Goal: Information Seeking & Learning: Learn about a topic

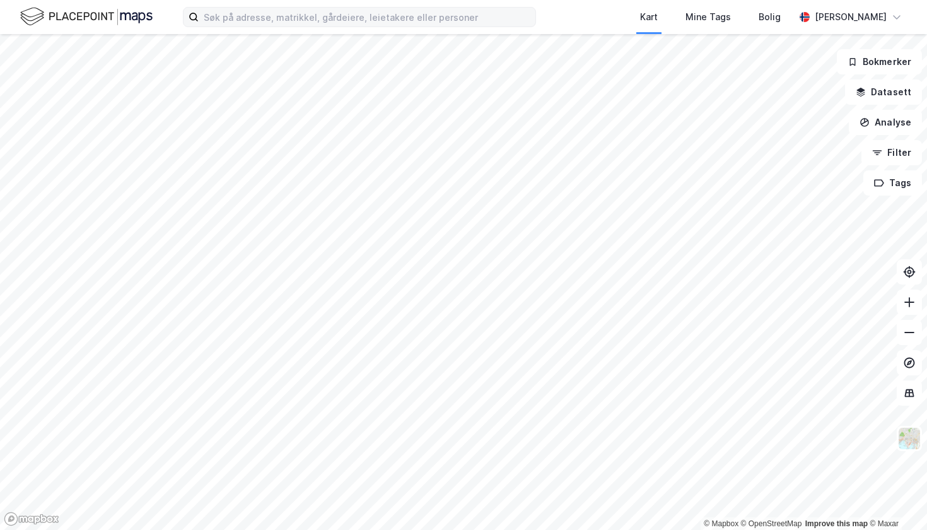
click at [367, 23] on div "Kart Mine Tags Bolig Ole Magnus Ruud © Mapbox © OpenStreetMap Improve this map …" at bounding box center [463, 265] width 927 height 530
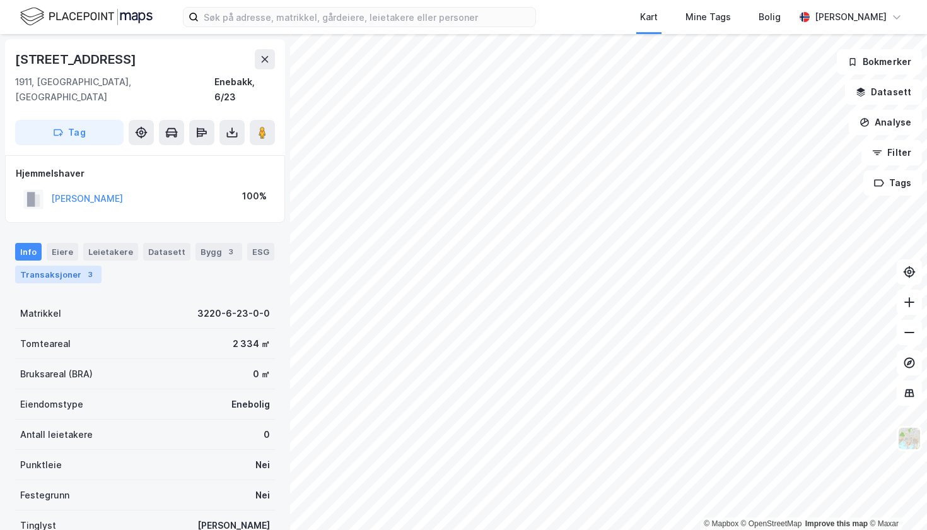
click at [76, 266] on div "Transaksjoner 3" at bounding box center [58, 275] width 86 height 18
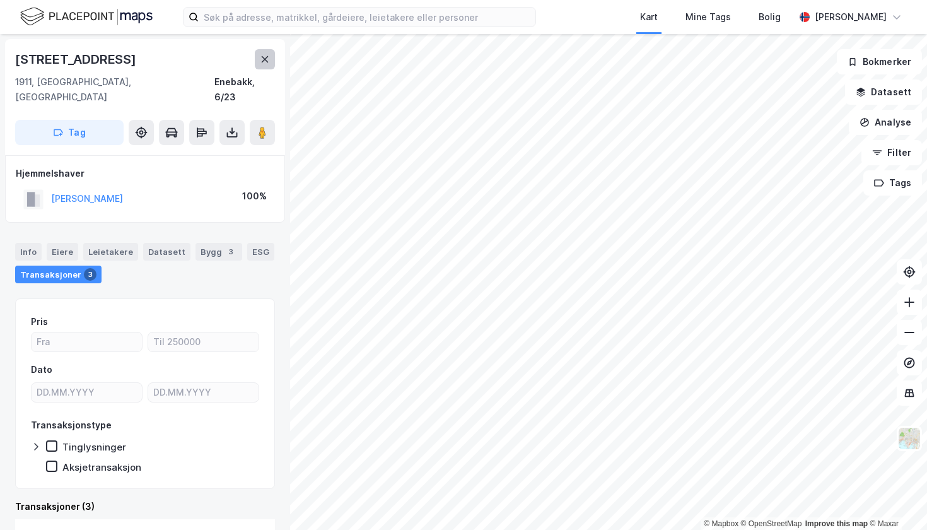
click at [264, 65] on button at bounding box center [265, 59] width 20 height 20
click at [271, 62] on button at bounding box center [265, 59] width 20 height 20
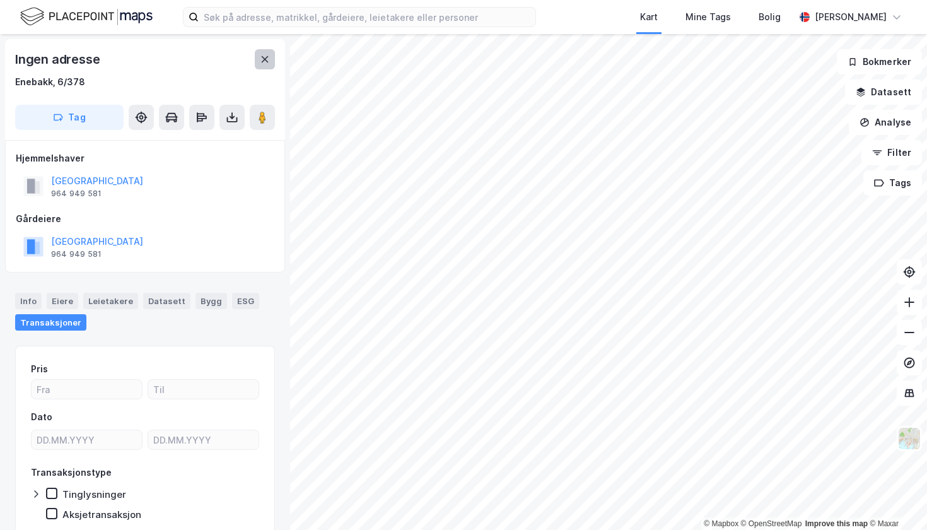
click at [264, 59] on icon at bounding box center [265, 59] width 7 height 6
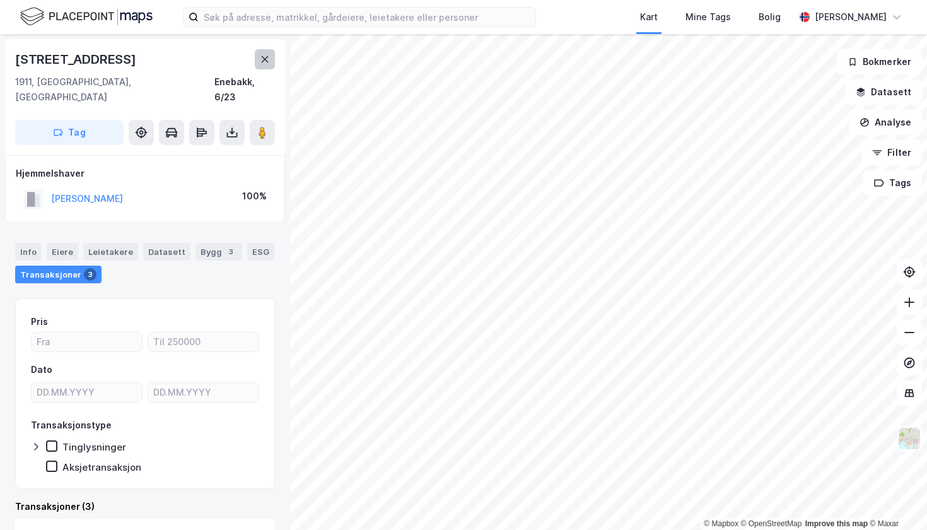
click at [268, 55] on icon at bounding box center [265, 59] width 10 height 10
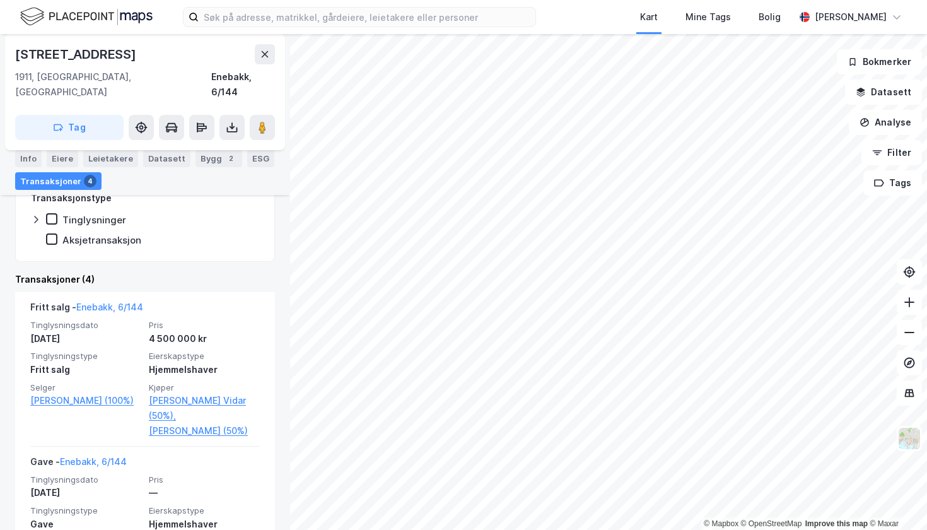
scroll to position [254, 0]
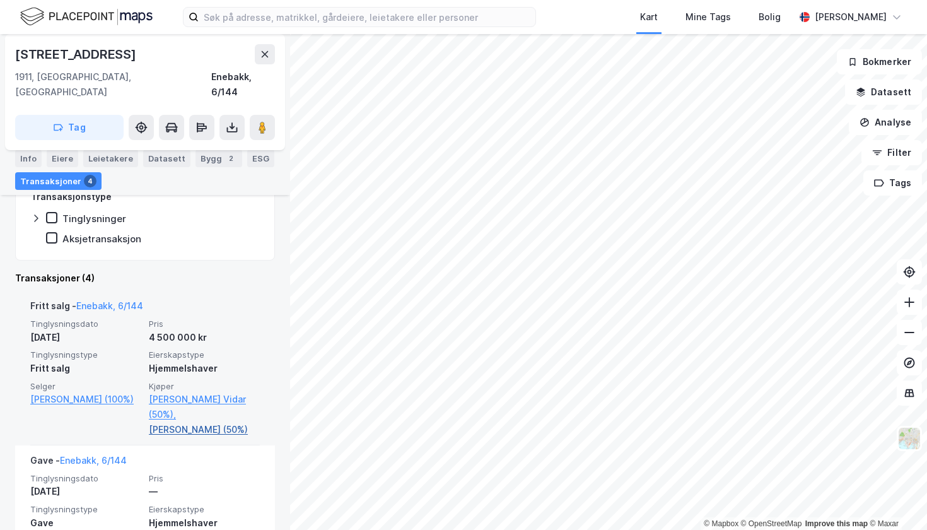
click at [203, 422] on link "Engen Mona Irene (50%)" at bounding box center [204, 429] width 111 height 15
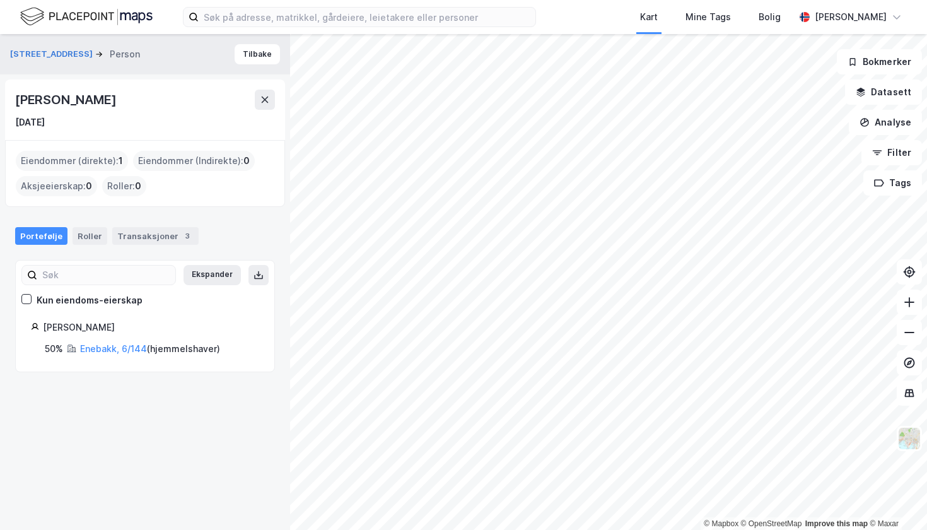
click at [138, 246] on div "Portefølje Roller Transaksjoner 3" at bounding box center [145, 231] width 290 height 38
click at [139, 238] on div "Transaksjoner 3" at bounding box center [155, 236] width 86 height 18
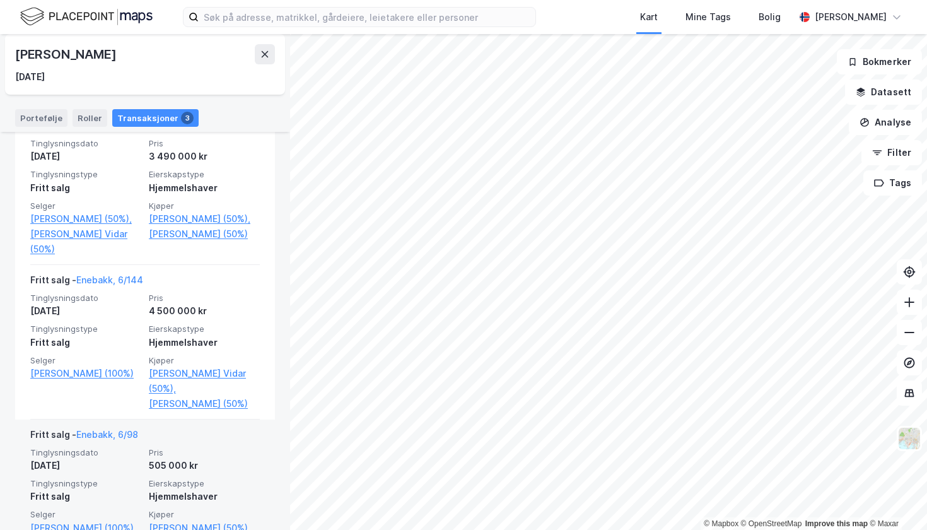
scroll to position [350, 0]
click at [212, 448] on span "Pris" at bounding box center [204, 453] width 111 height 11
click at [111, 430] on link "Enebakk, 6/98" at bounding box center [107, 435] width 62 height 11
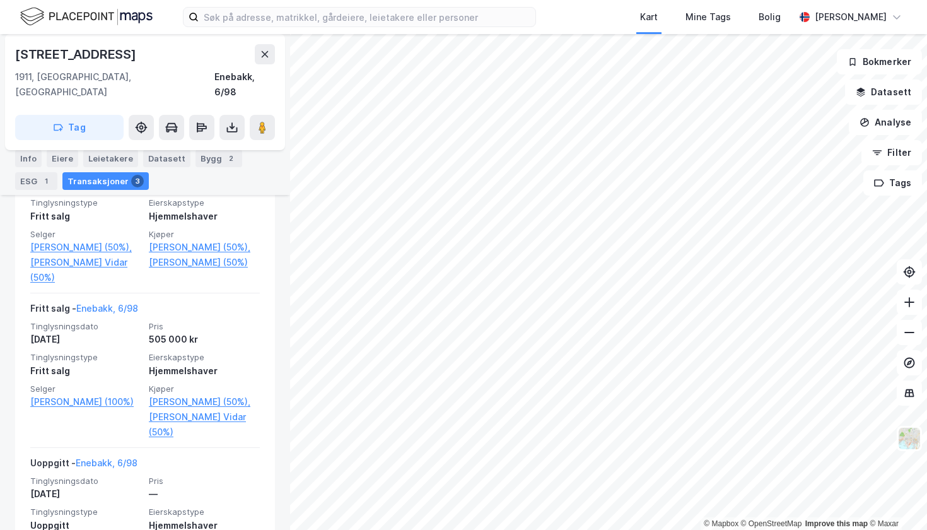
scroll to position [445, 0]
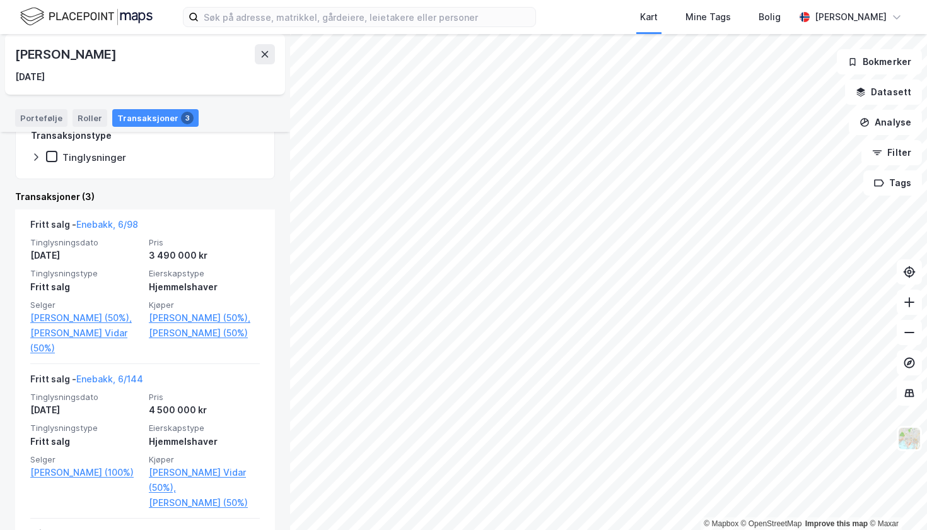
scroll to position [258, 0]
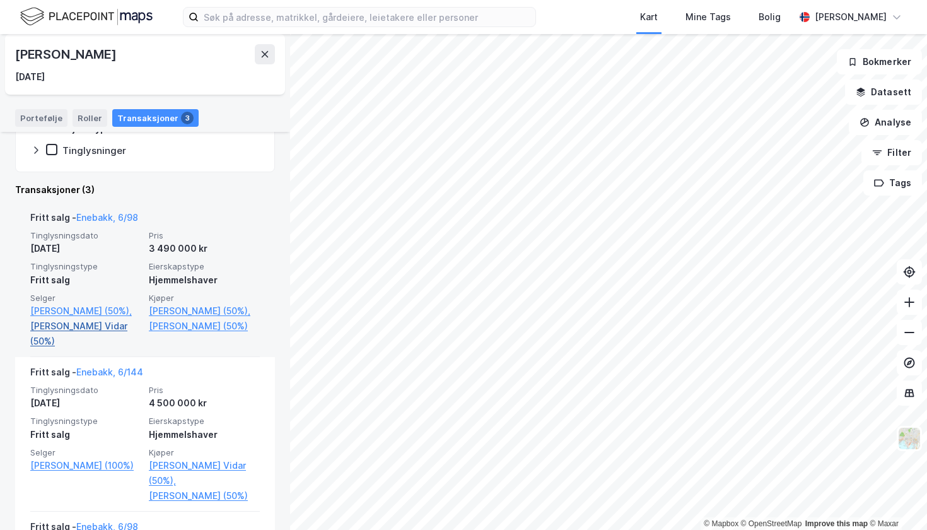
click at [90, 322] on link "Engen Finn Vidar (50%)" at bounding box center [85, 334] width 111 height 30
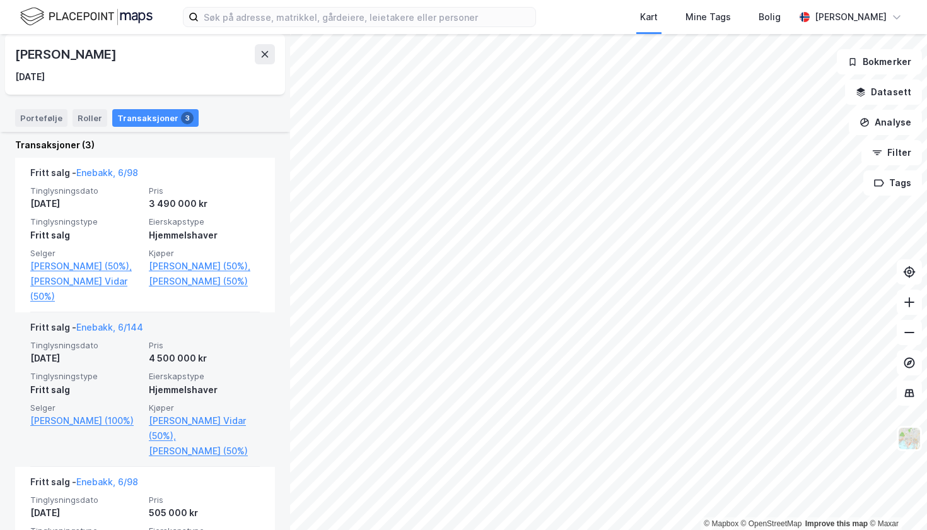
scroll to position [298, 0]
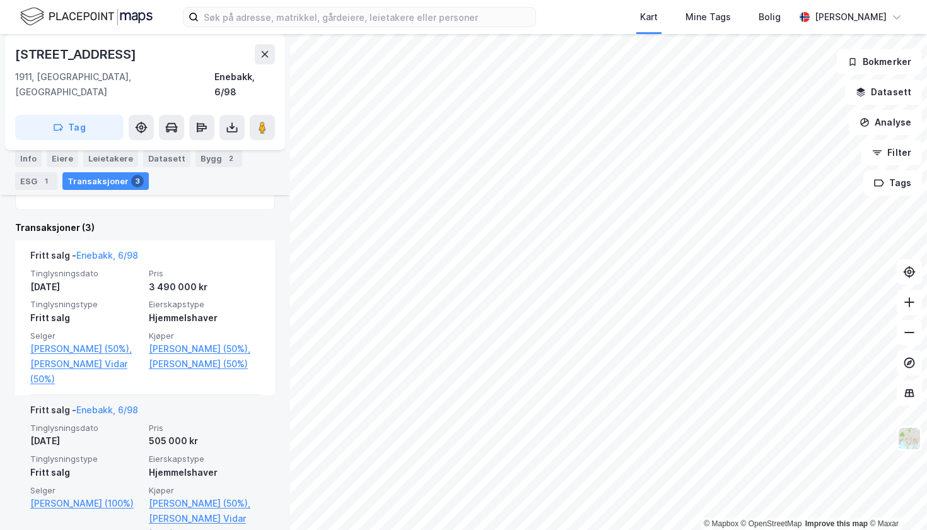
scroll to position [327, 0]
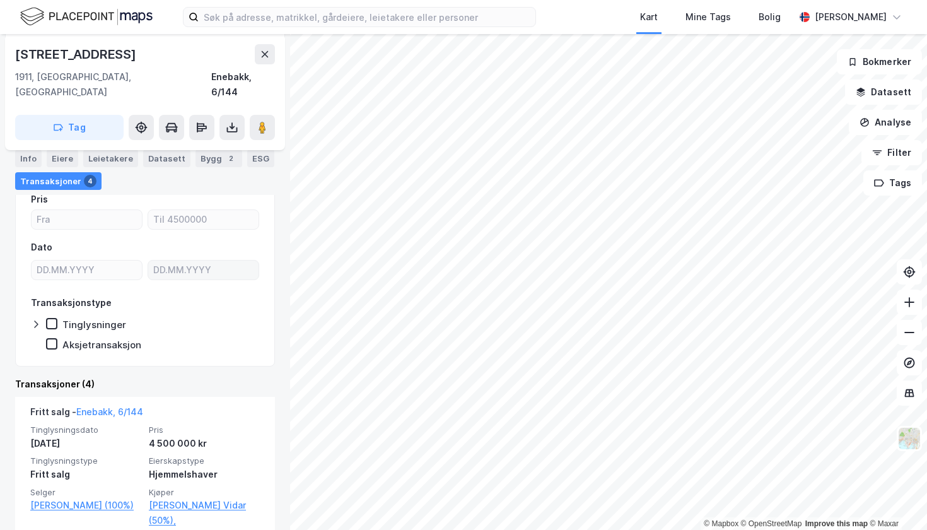
scroll to position [279, 0]
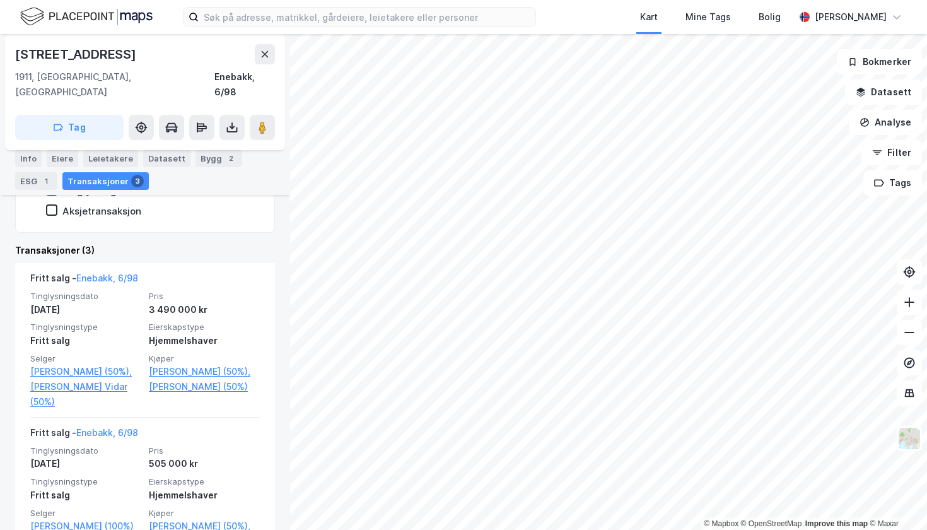
scroll to position [291, 0]
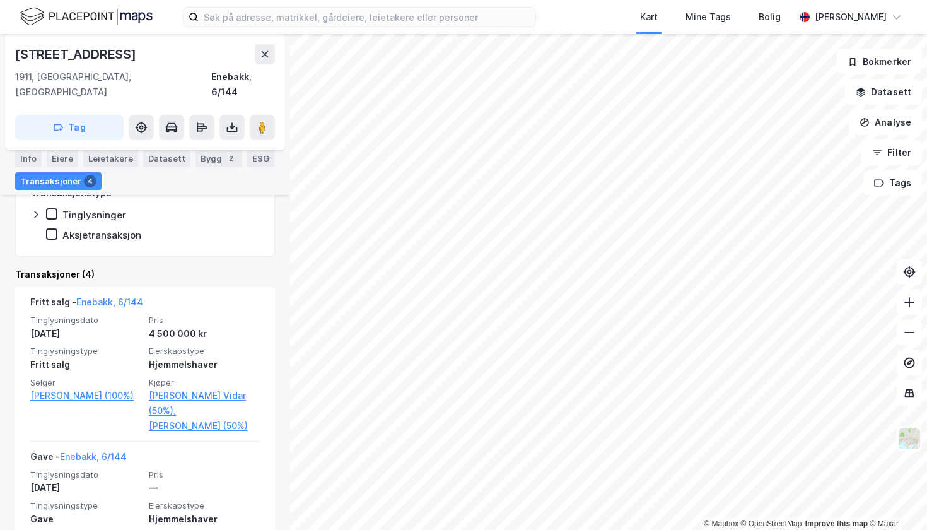
scroll to position [167, 0]
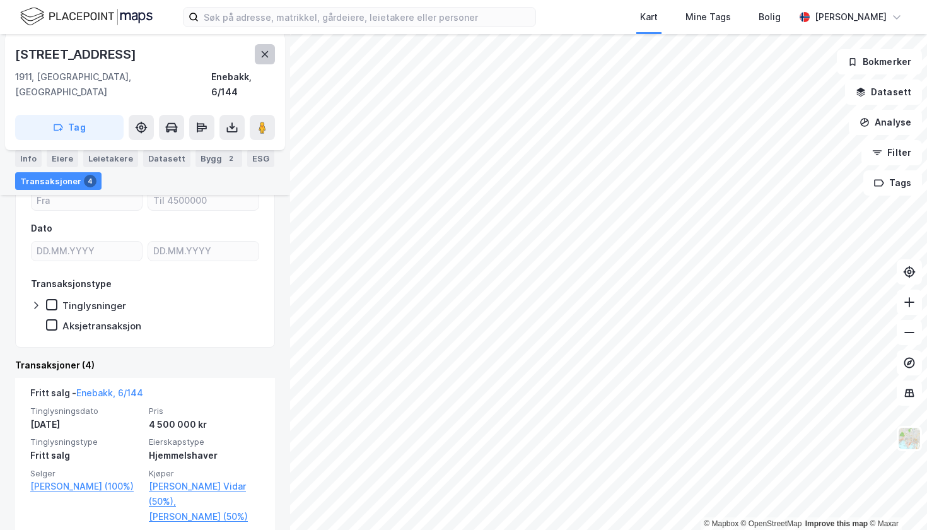
click at [265, 56] on icon at bounding box center [265, 54] width 10 height 10
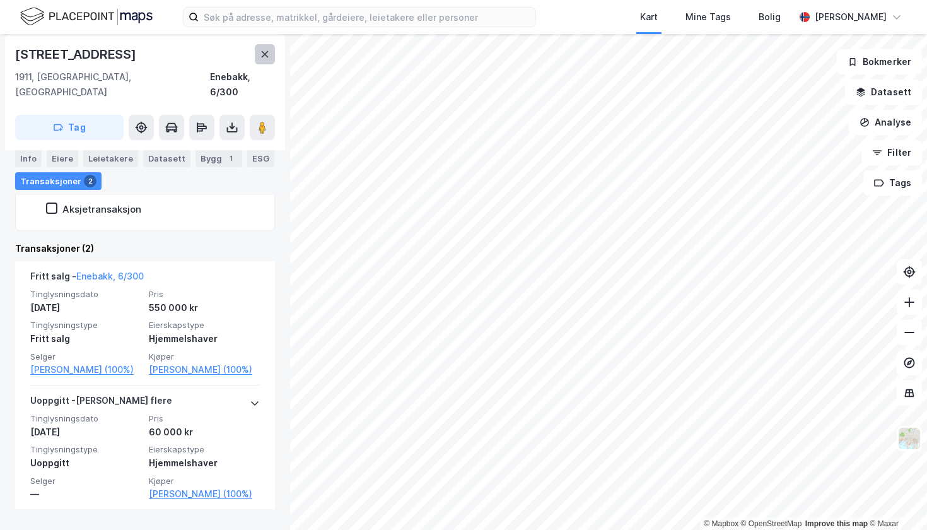
click at [264, 56] on icon at bounding box center [265, 54] width 7 height 6
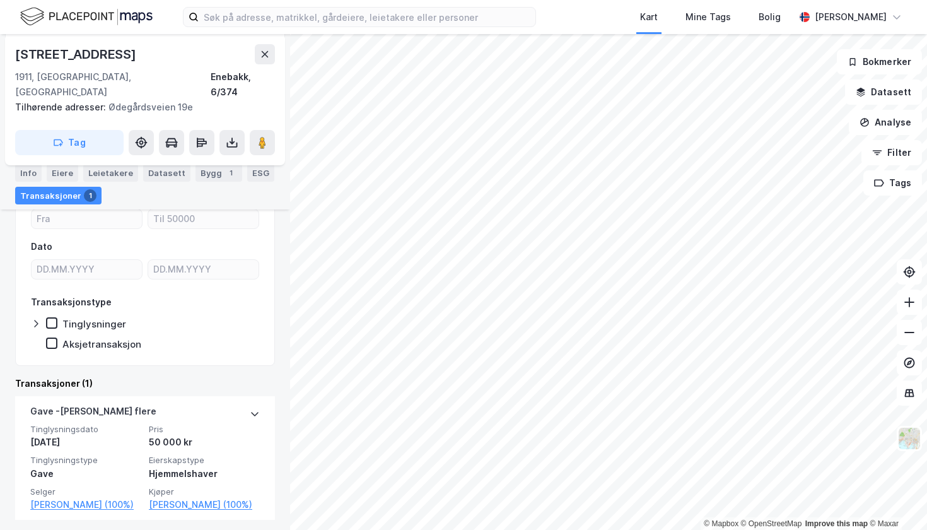
scroll to position [137, 0]
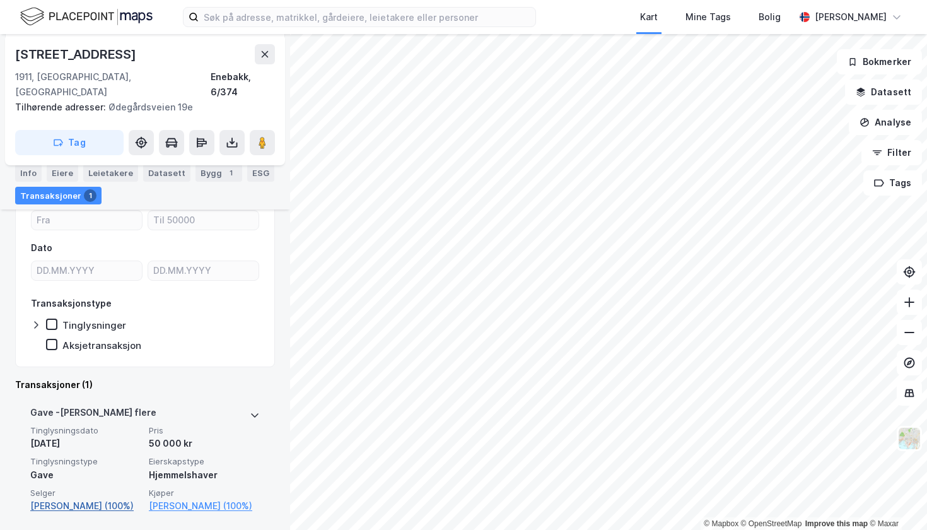
click at [116, 498] on link "Svartebekk Kjell Magnus (100%)" at bounding box center [85, 505] width 111 height 15
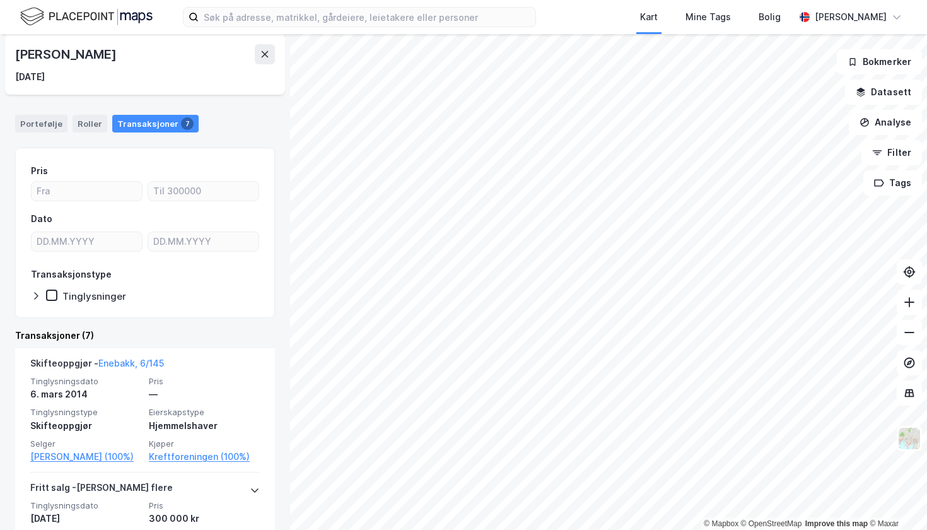
scroll to position [139, 0]
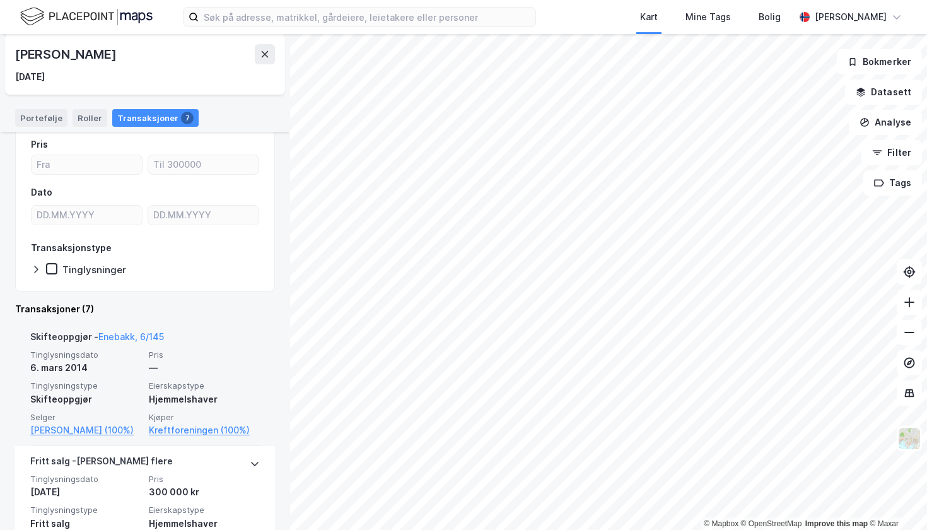
click at [191, 360] on div "—" at bounding box center [204, 367] width 111 height 15
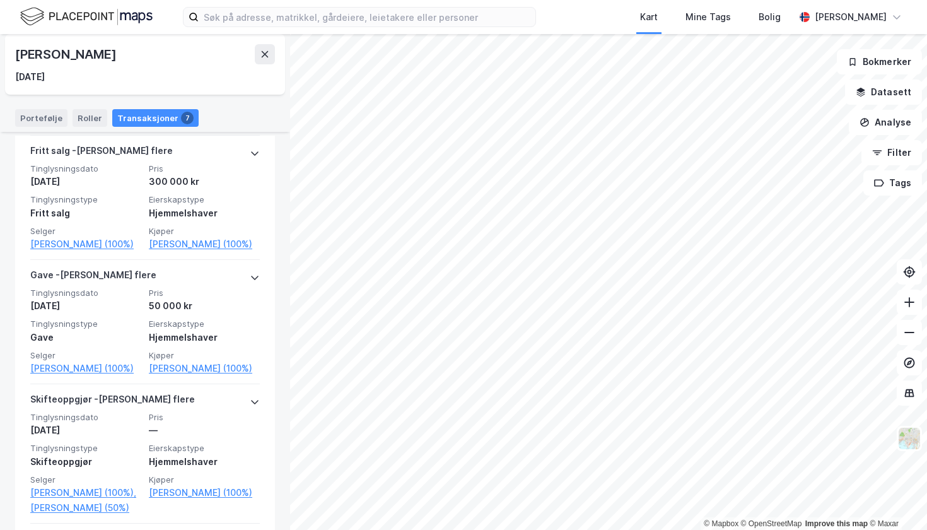
scroll to position [452, 0]
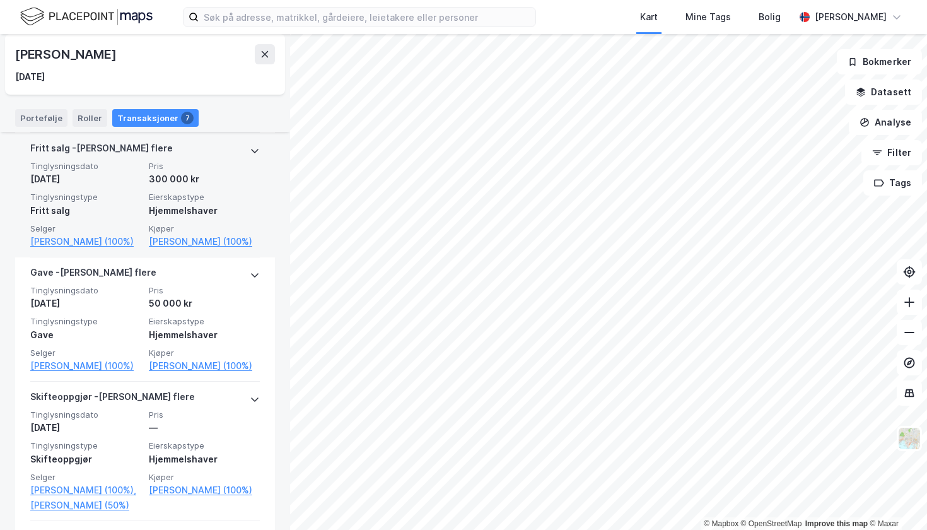
click at [141, 200] on span "Tinglysningstype" at bounding box center [85, 197] width 111 height 11
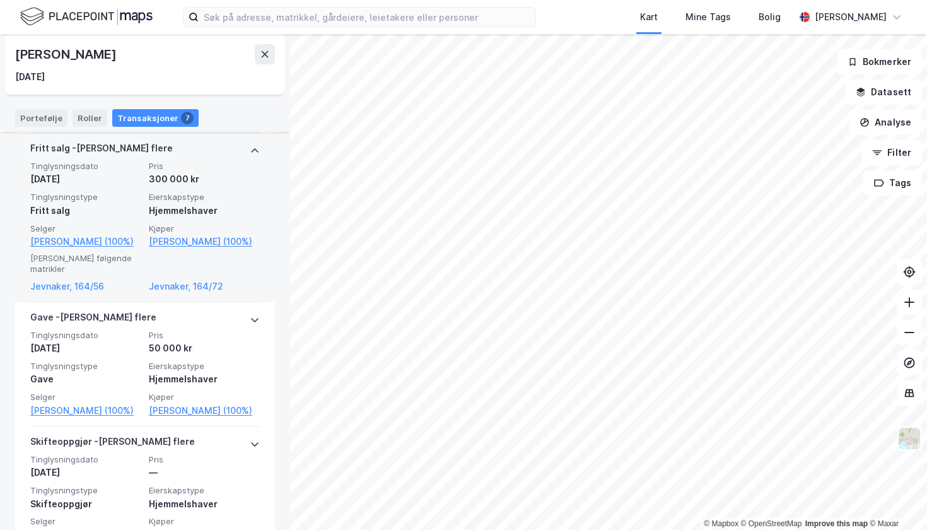
click at [128, 199] on div "Tinglysningsdato 21. aug. 2005 Pris 300 000 kr Tinglysningstype Fritt salg Eier…" at bounding box center [145, 205] width 230 height 88
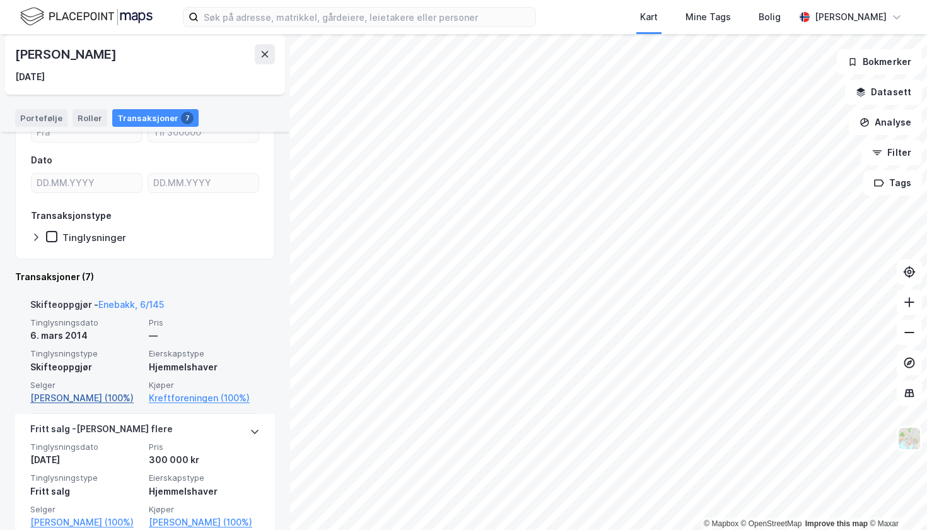
scroll to position [187, 0]
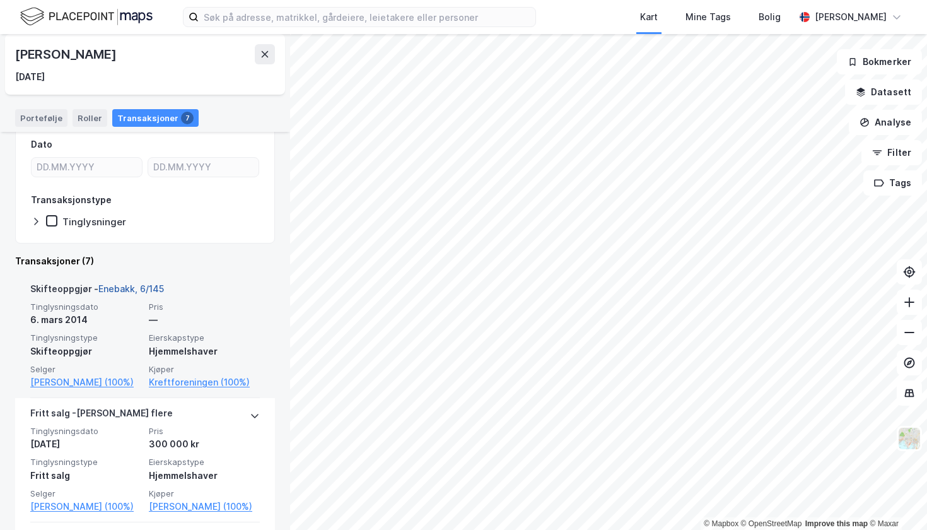
click at [138, 288] on link "Enebakk, 6/145" at bounding box center [131, 288] width 66 height 11
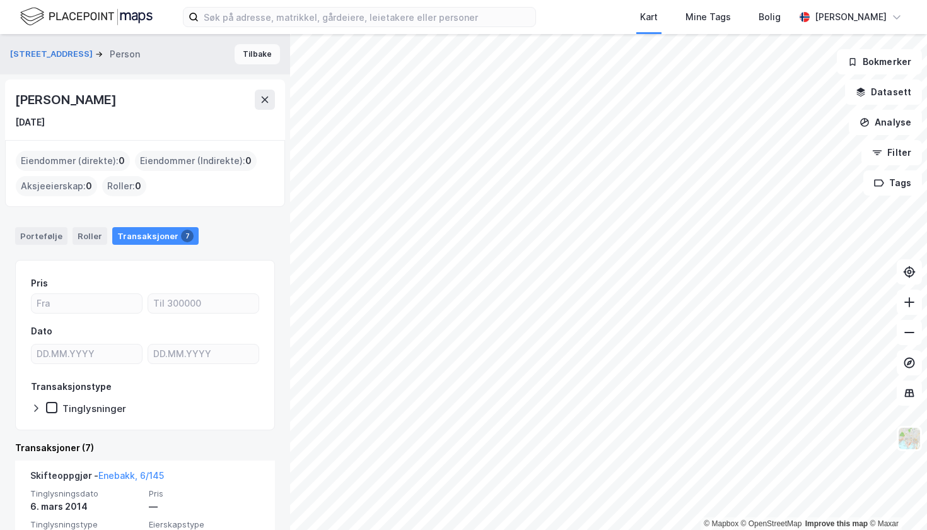
click at [265, 57] on button "Tilbake" at bounding box center [257, 54] width 45 height 20
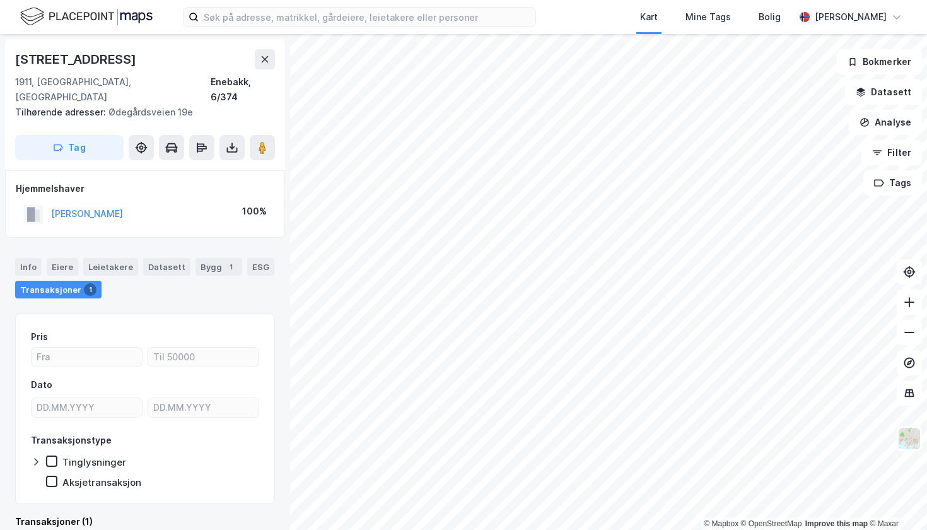
scroll to position [2, 0]
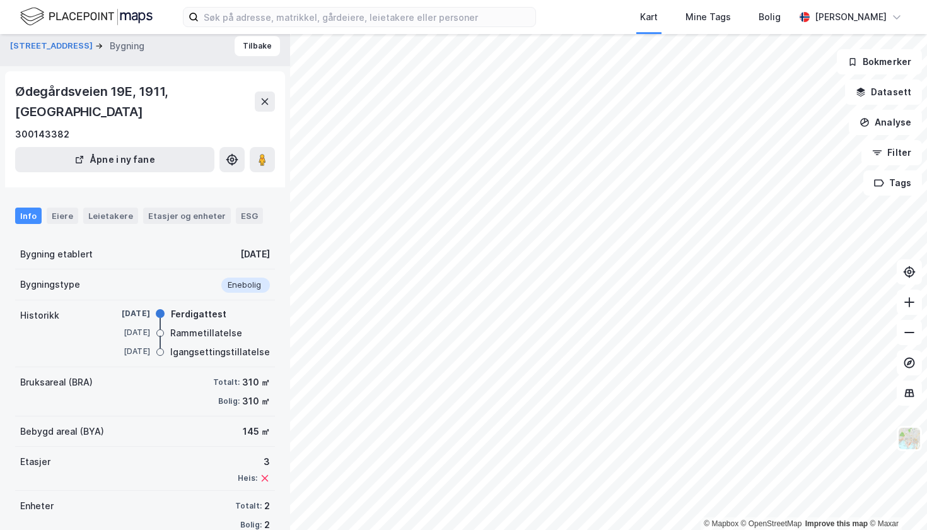
scroll to position [8, 0]
click at [264, 99] on icon at bounding box center [265, 102] width 7 height 6
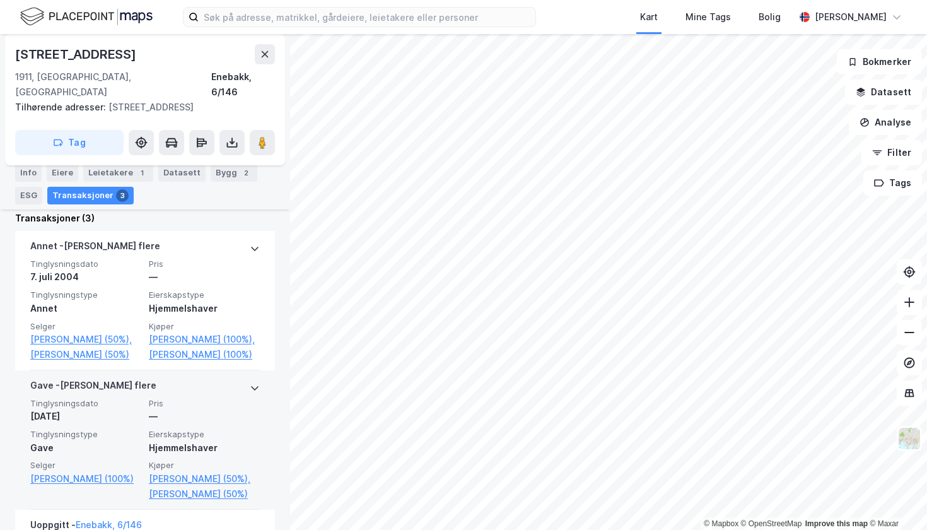
scroll to position [332, 0]
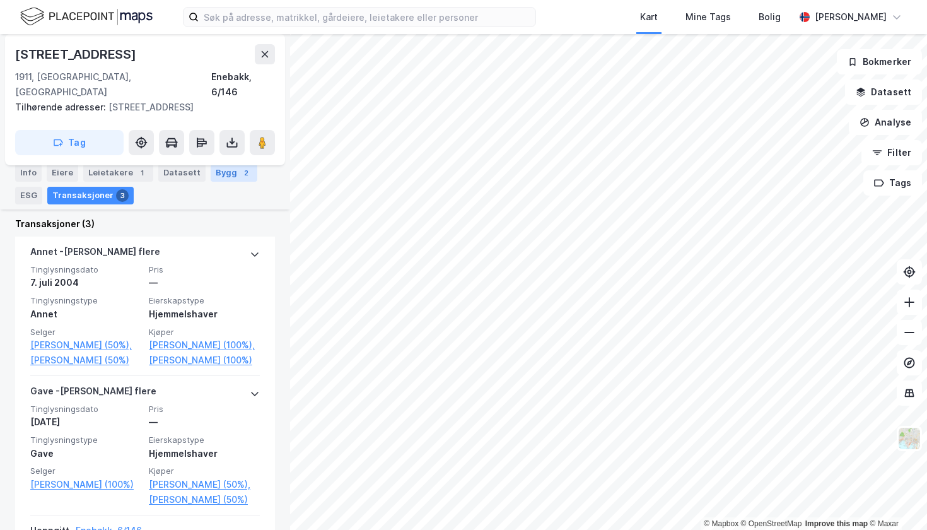
click at [240, 170] on div "2" at bounding box center [246, 173] width 13 height 13
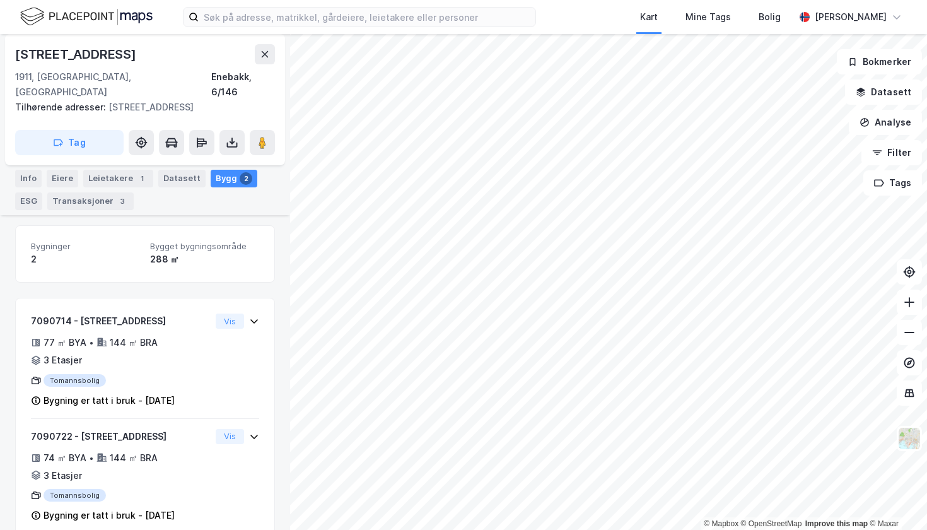
scroll to position [122, 0]
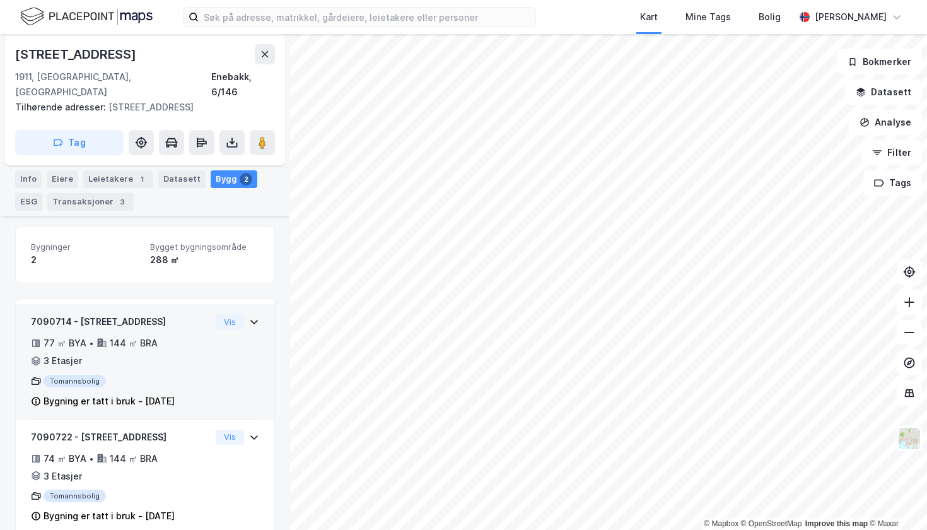
click at [257, 320] on icon at bounding box center [254, 322] width 8 height 4
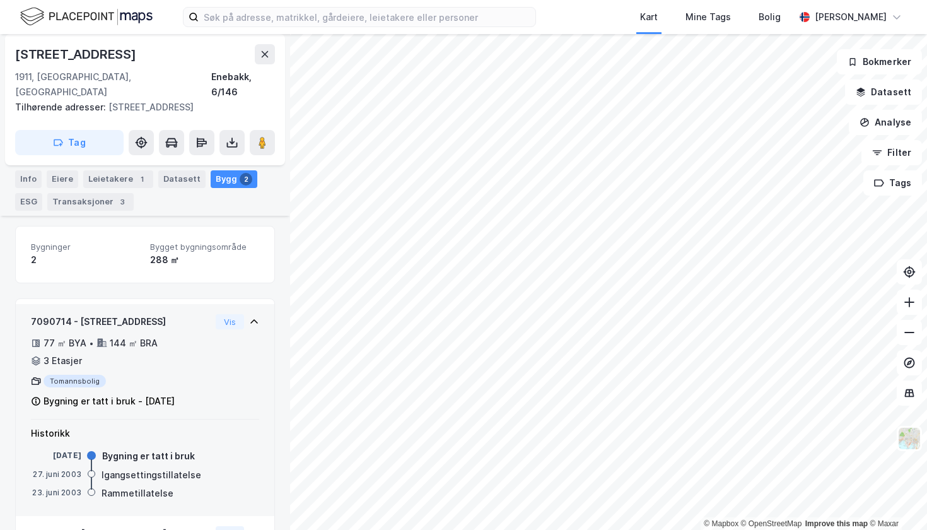
click at [256, 319] on icon at bounding box center [254, 321] width 8 height 4
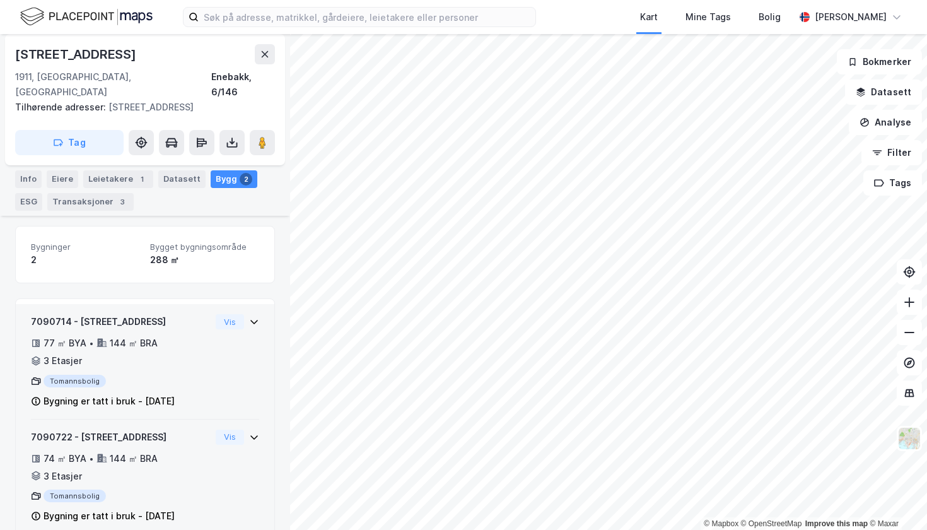
click at [252, 435] on icon at bounding box center [254, 437] width 8 height 4
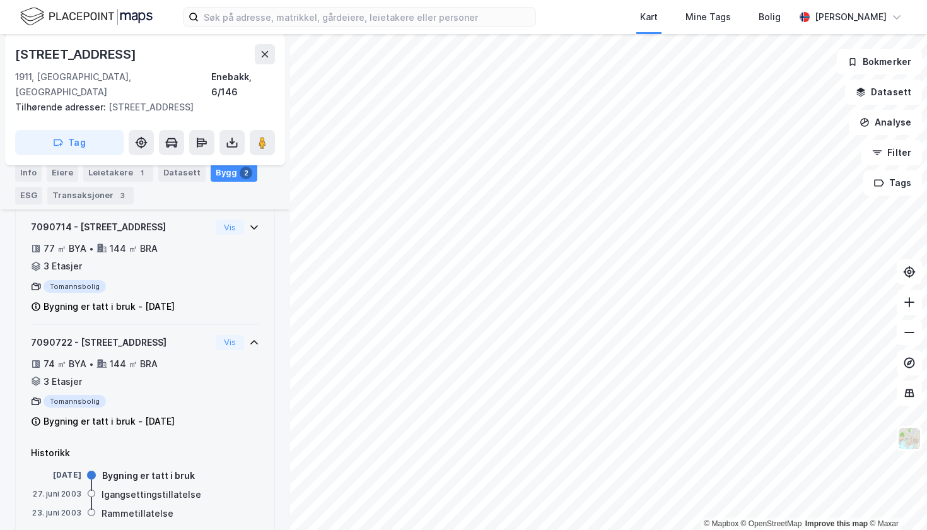
click at [255, 338] on icon at bounding box center [254, 343] width 10 height 10
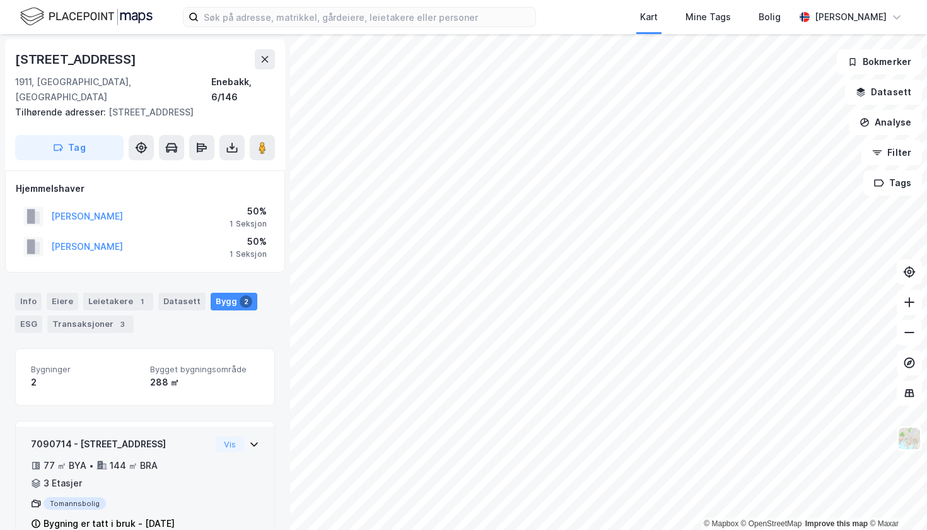
scroll to position [0, 0]
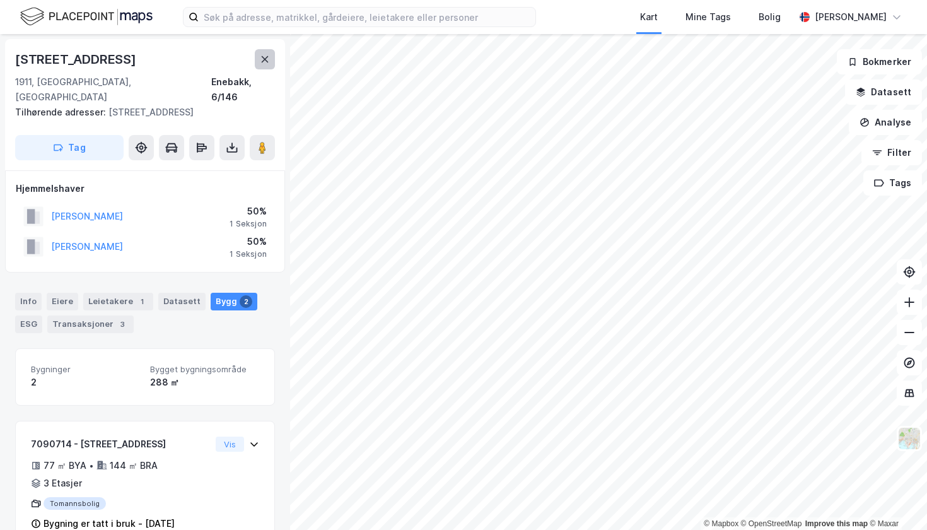
click at [262, 62] on icon at bounding box center [265, 59] width 7 height 6
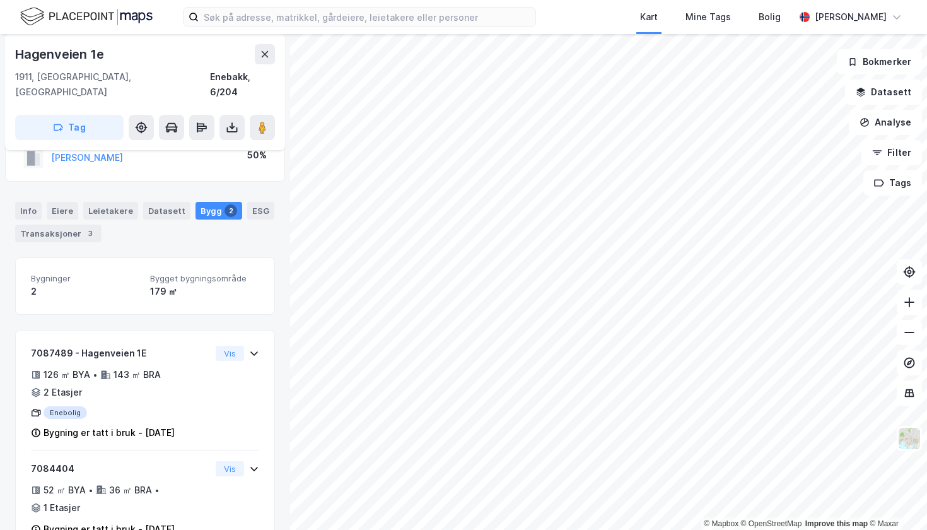
scroll to position [66, 0]
click at [260, 54] on icon at bounding box center [265, 54] width 10 height 10
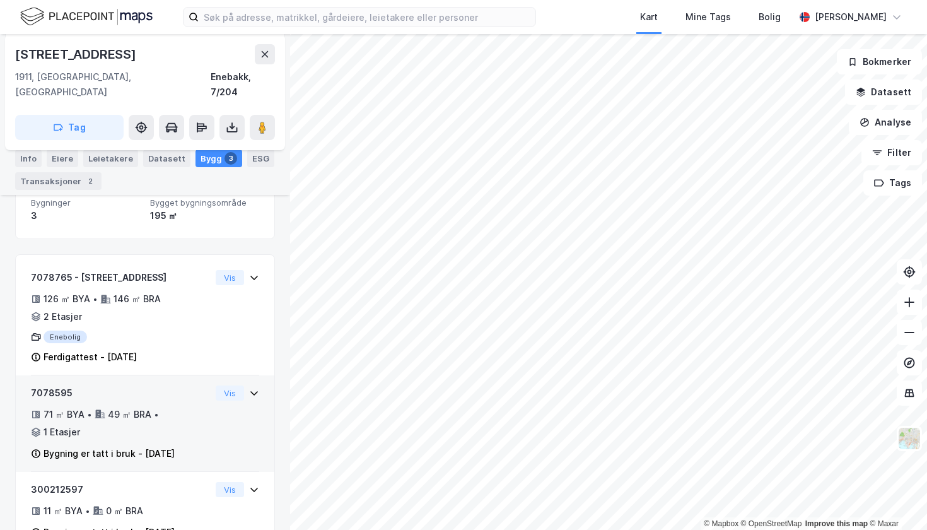
click at [254, 388] on icon at bounding box center [254, 393] width 10 height 10
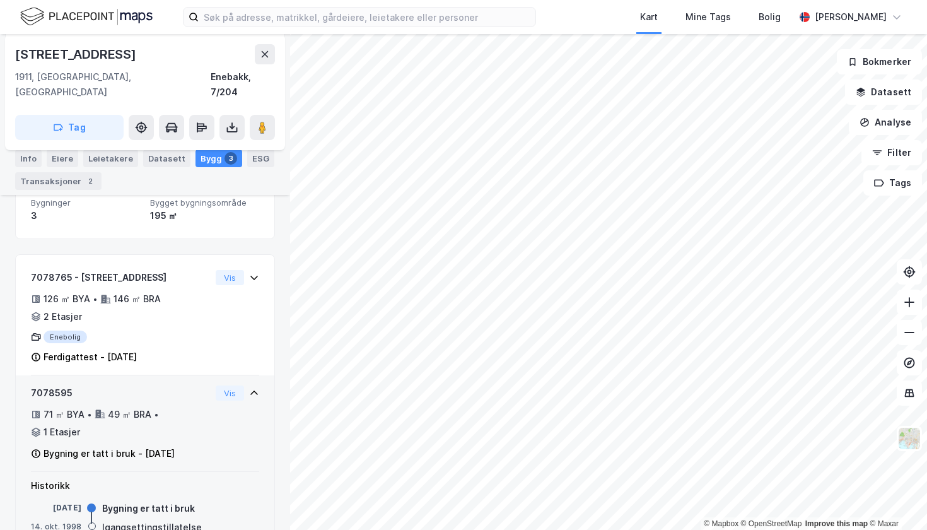
click at [254, 388] on icon at bounding box center [254, 393] width 10 height 10
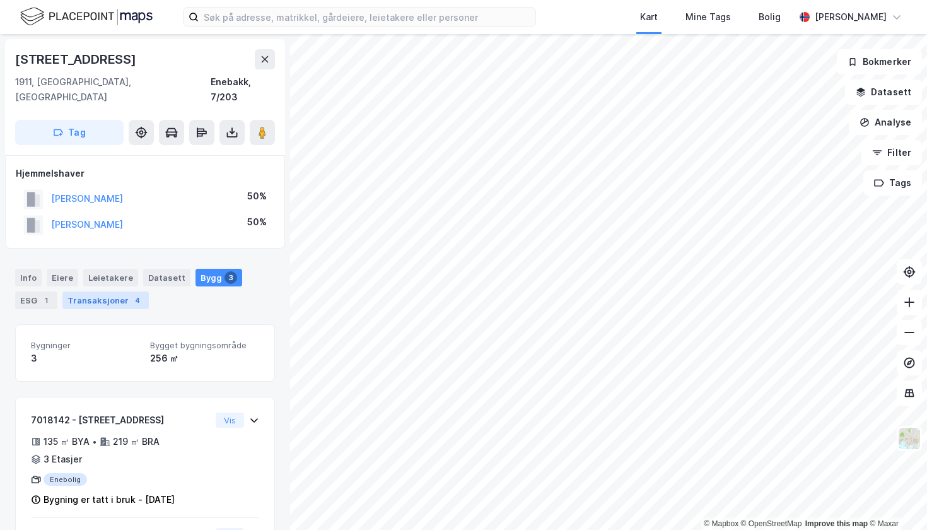
click at [110, 291] on div "Transaksjoner 4" at bounding box center [105, 300] width 86 height 18
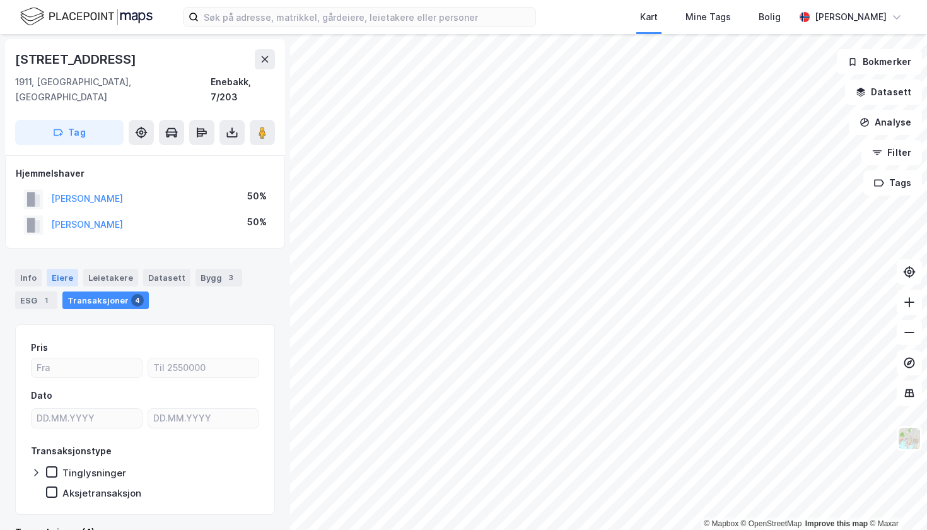
click at [65, 269] on div "Eiere" at bounding box center [63, 278] width 32 height 18
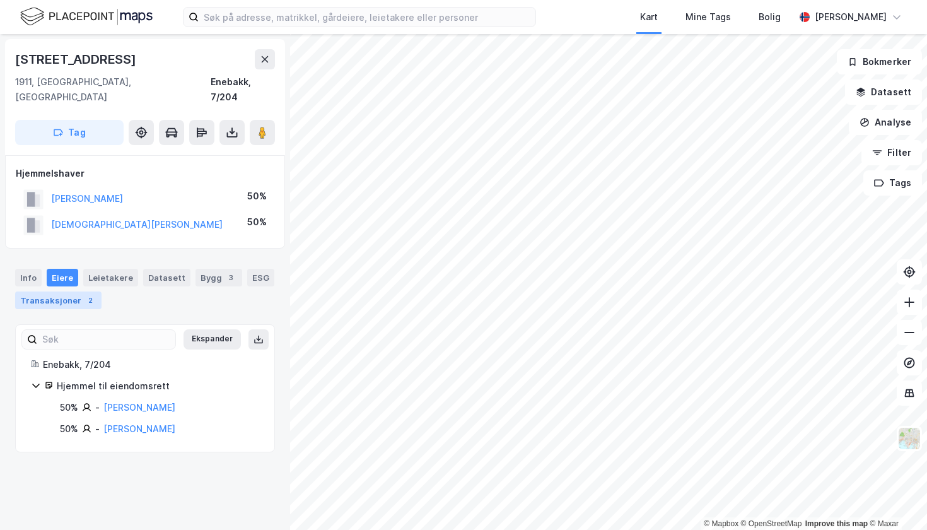
click at [76, 291] on div "Transaksjoner 2" at bounding box center [58, 300] width 86 height 18
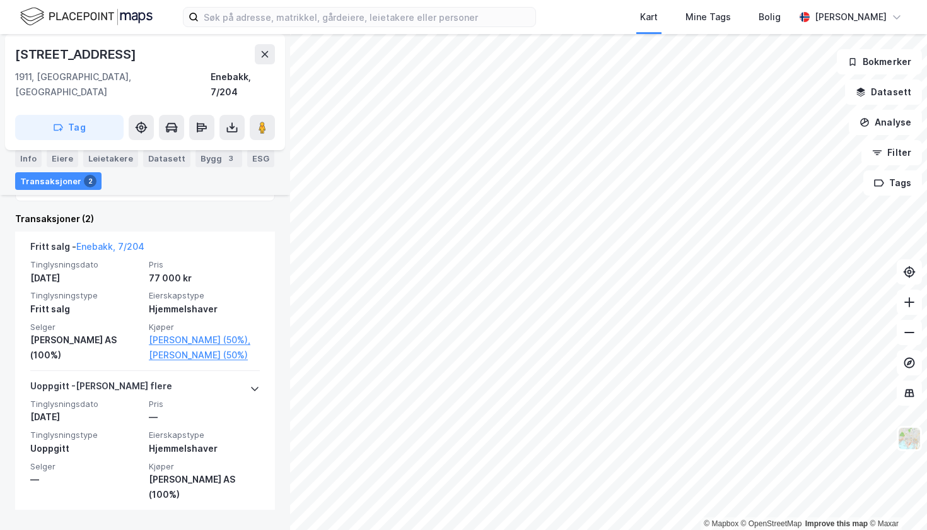
scroll to position [313, 0]
click at [268, 55] on icon at bounding box center [265, 54] width 10 height 10
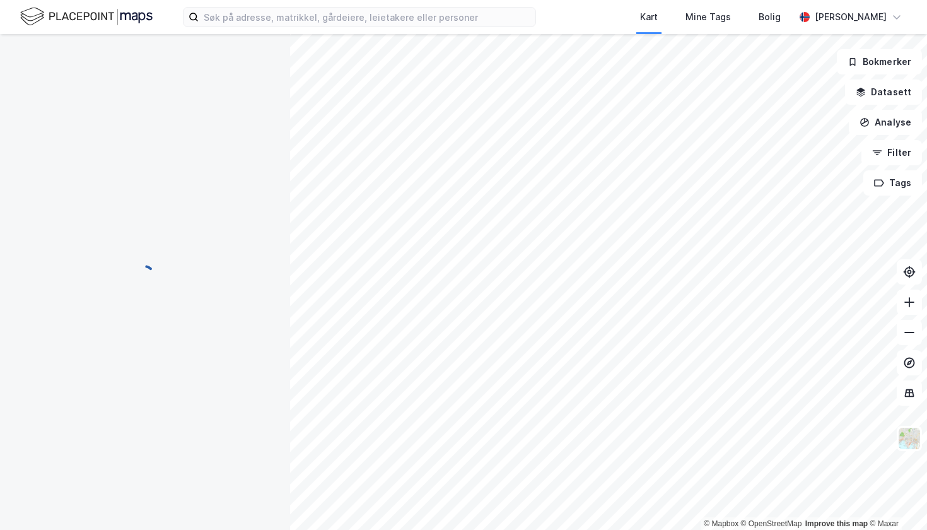
scroll to position [13, 0]
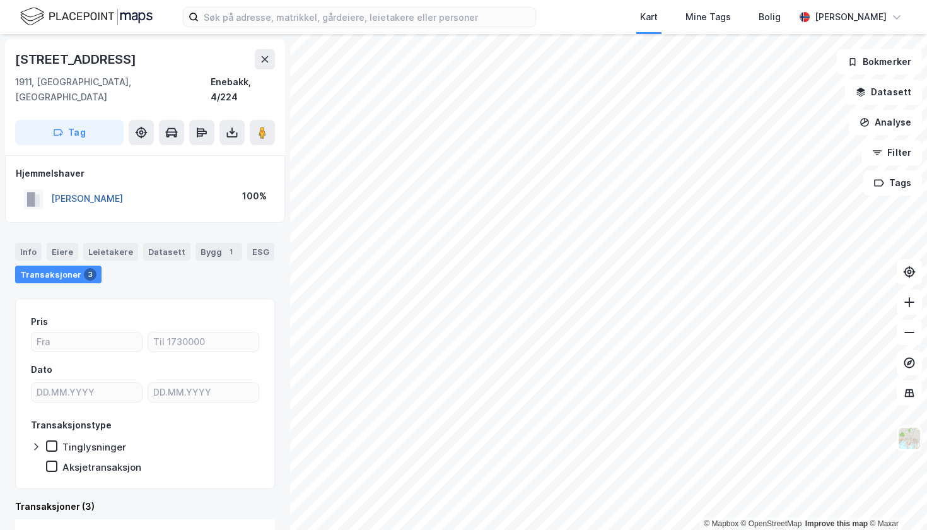
click at [0, 0] on button "LIEN RUNE" at bounding box center [0, 0] width 0 height 0
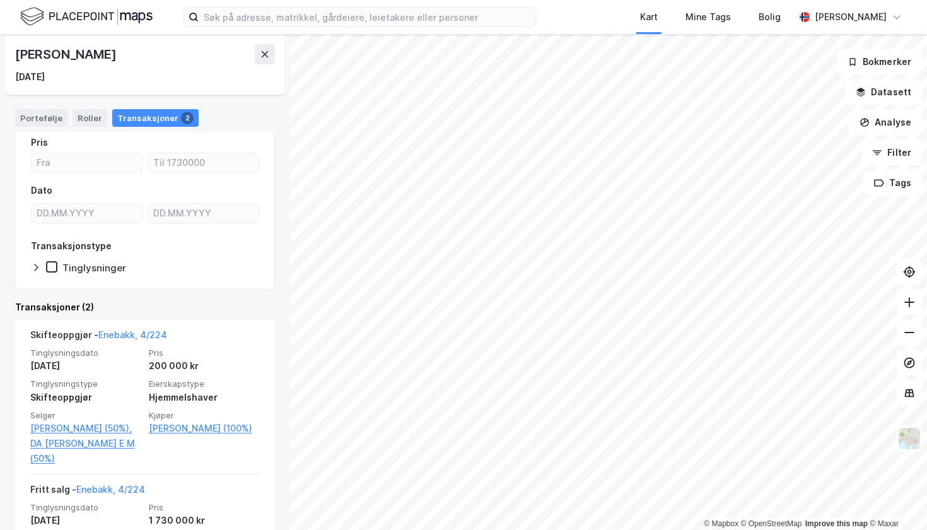
scroll to position [243, 0]
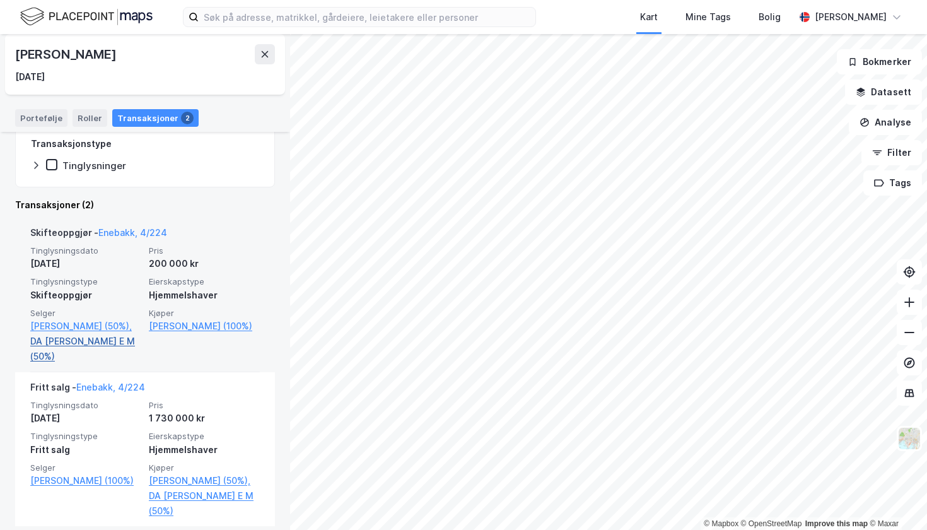
click at [100, 338] on link "DA Cruz Marianne E M (50%)" at bounding box center [85, 349] width 111 height 30
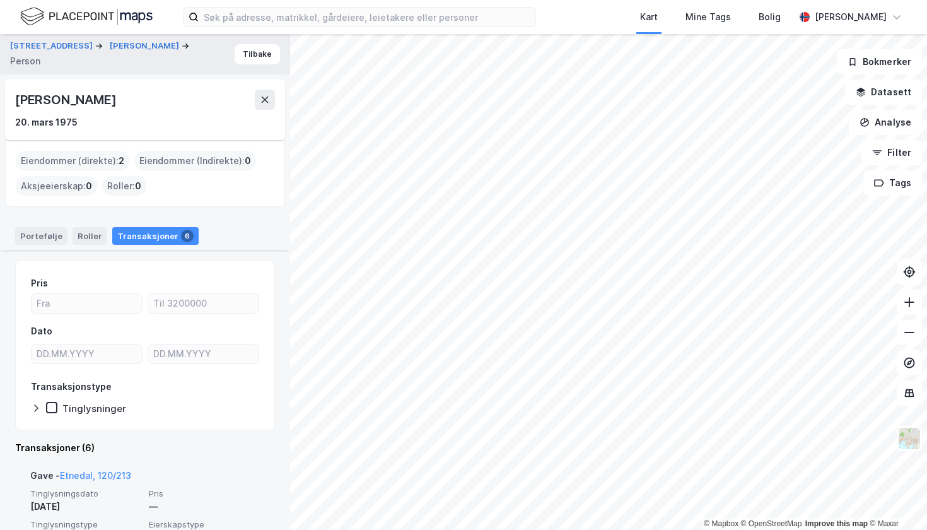
click at [95, 159] on div "Eiendommer (direkte) : 2" at bounding box center [73, 161] width 114 height 20
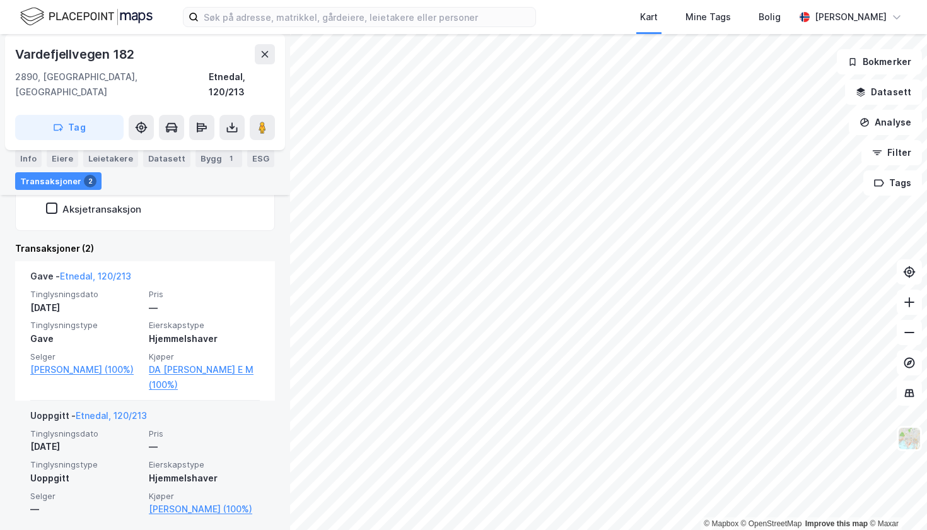
scroll to position [298, 0]
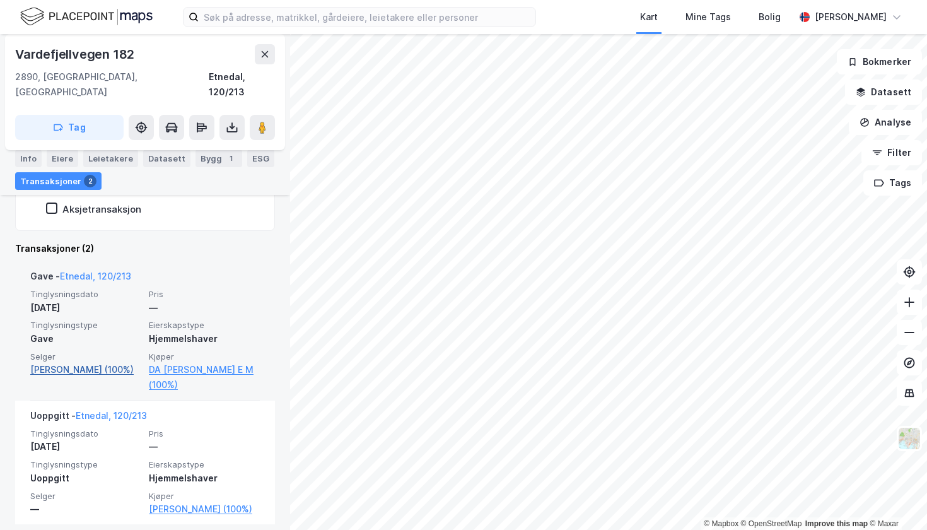
click at [102, 362] on link "Mortensen Ketil Erling (100%)" at bounding box center [85, 369] width 111 height 15
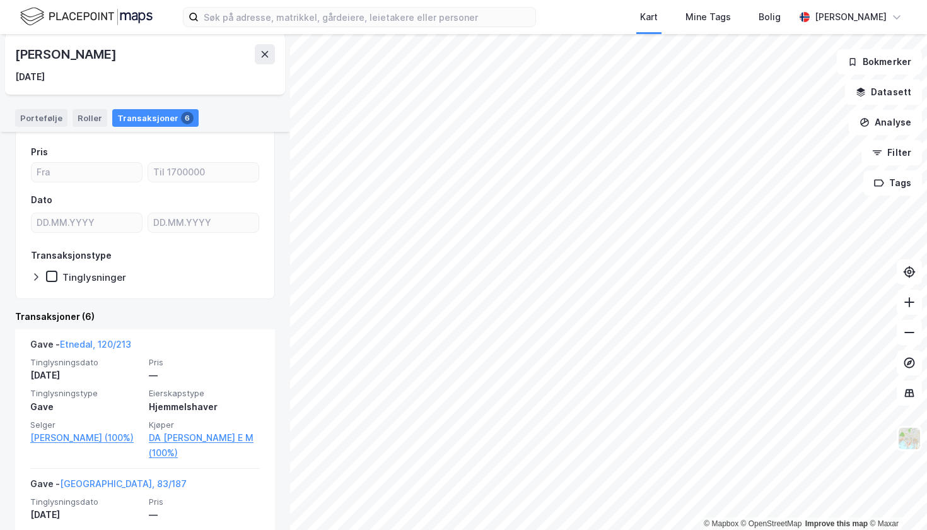
scroll to position [32, 0]
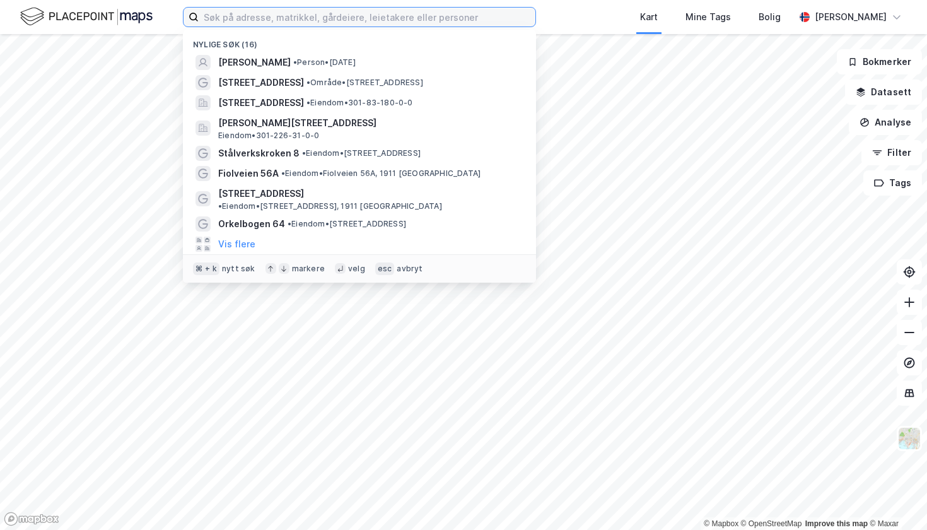
click at [405, 26] on input at bounding box center [367, 17] width 337 height 19
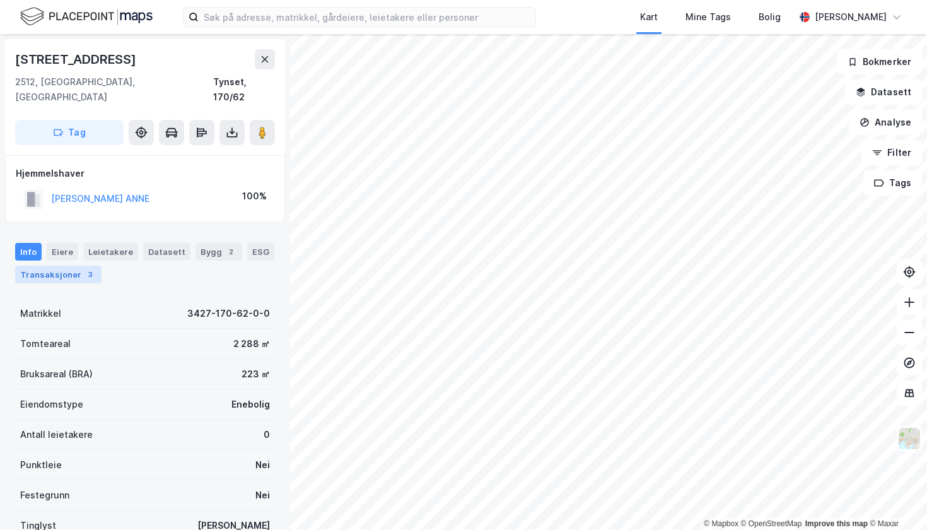
click at [76, 266] on div "Transaksjoner 3" at bounding box center [58, 275] width 86 height 18
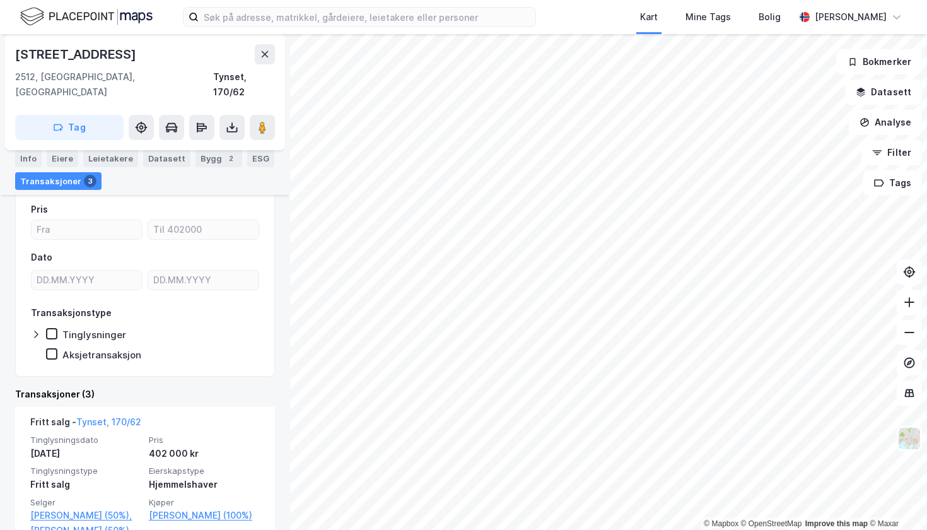
scroll to position [147, 0]
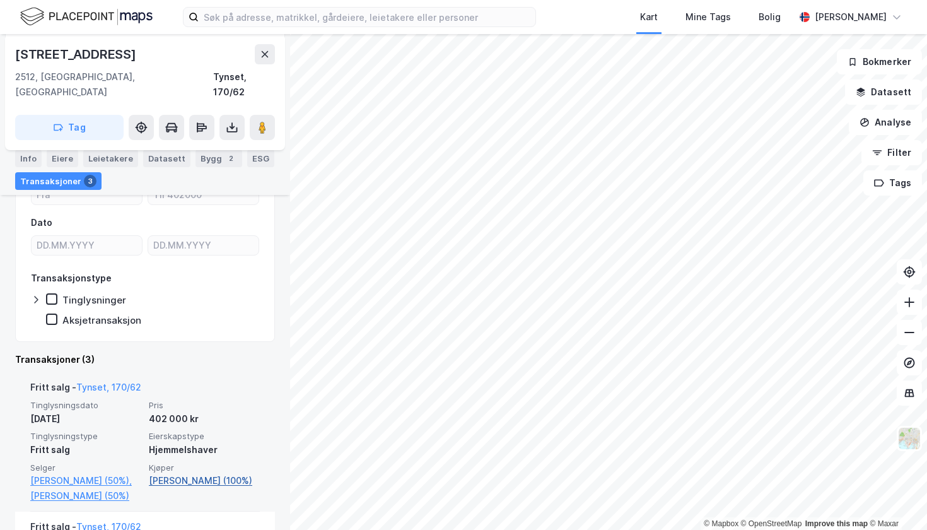
click at [183, 473] on link "[PERSON_NAME] (100%)" at bounding box center [204, 480] width 111 height 15
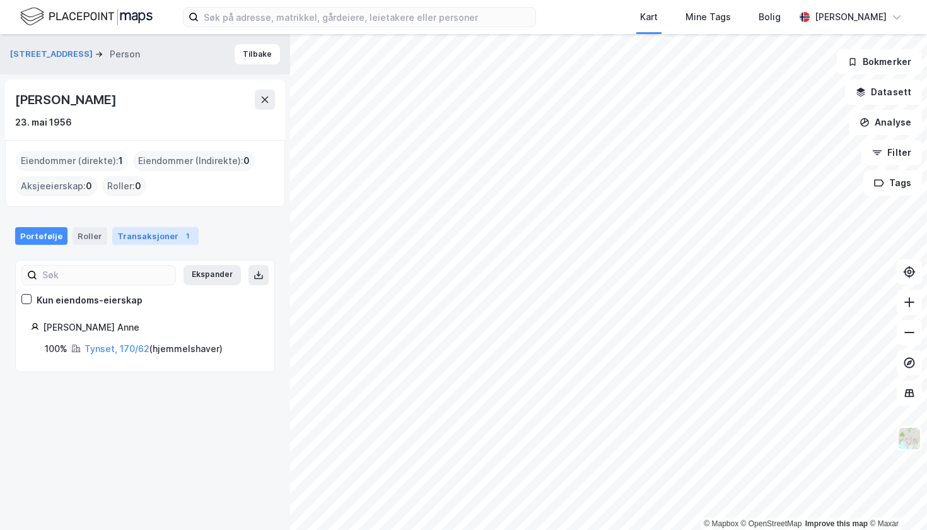
click at [159, 238] on div "Transaksjoner 1" at bounding box center [155, 236] width 86 height 18
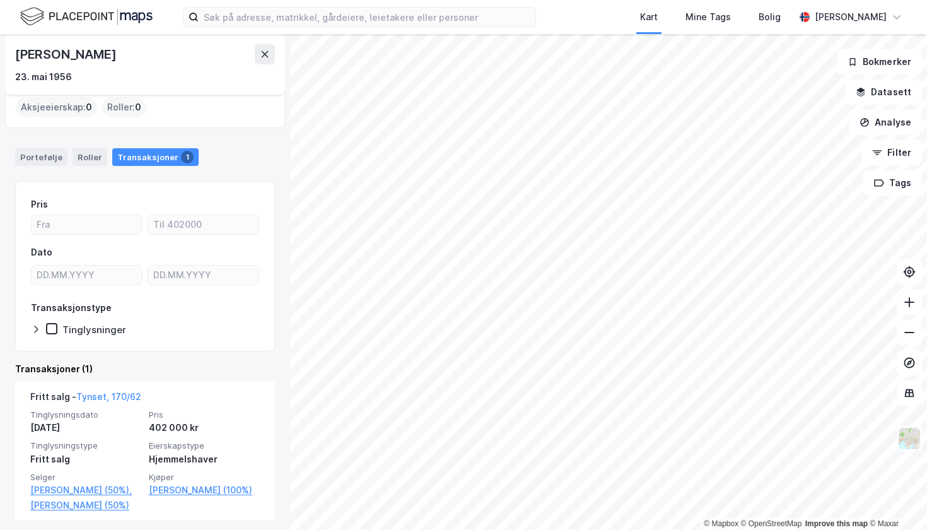
scroll to position [78, 0]
click at [268, 61] on button at bounding box center [265, 54] width 20 height 20
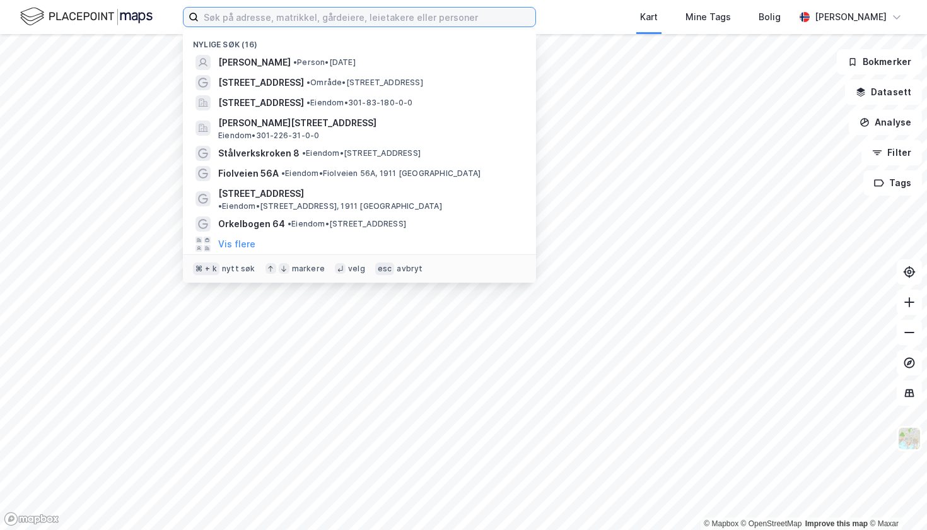
click at [274, 15] on input at bounding box center [367, 17] width 337 height 19
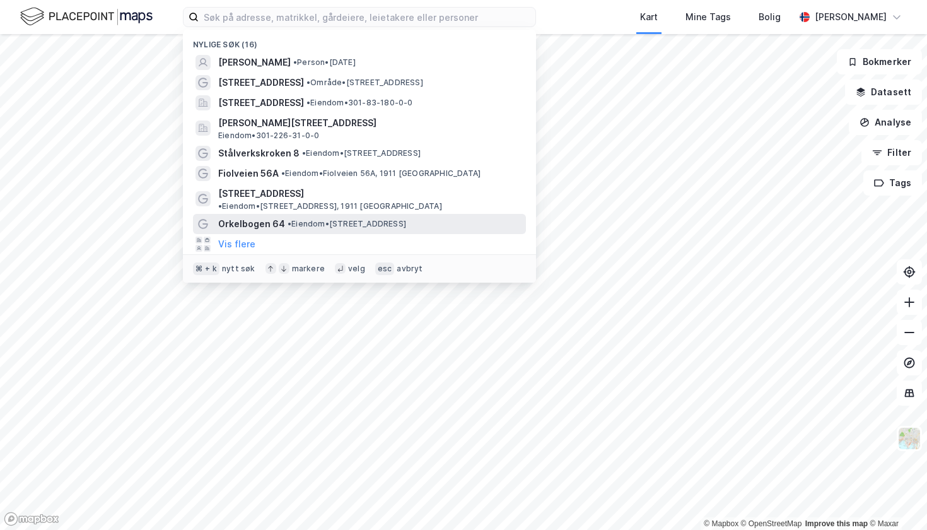
click at [297, 219] on span "• Eiendom • [STREET_ADDRESS]" at bounding box center [347, 224] width 119 height 10
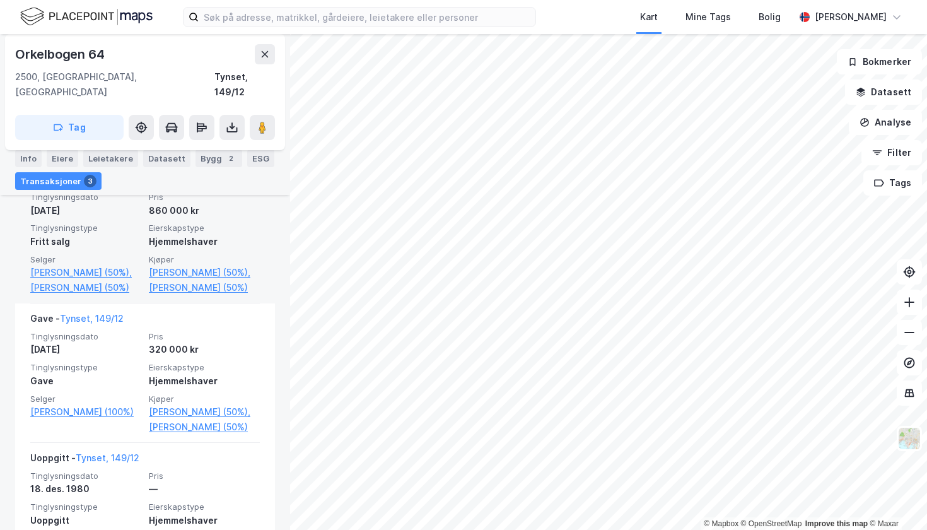
scroll to position [364, 0]
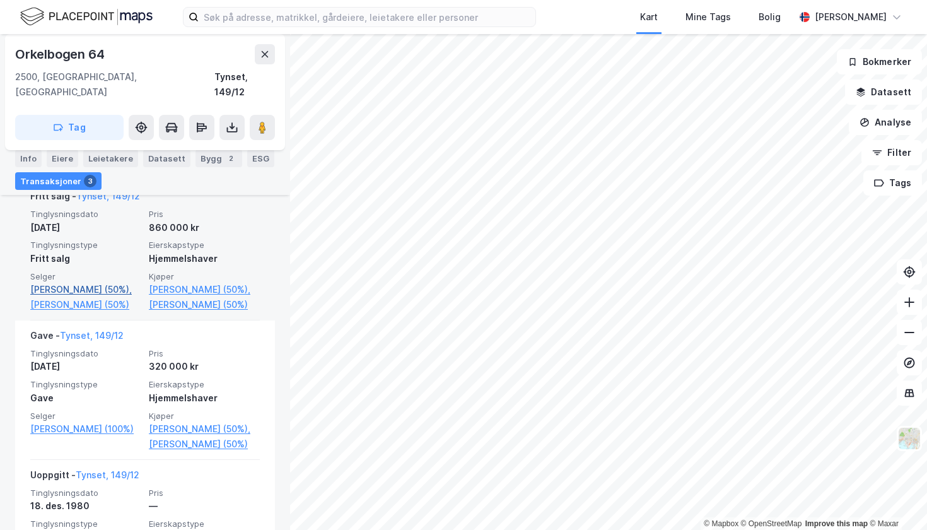
click at [84, 282] on link "[PERSON_NAME] (50%)," at bounding box center [85, 289] width 111 height 15
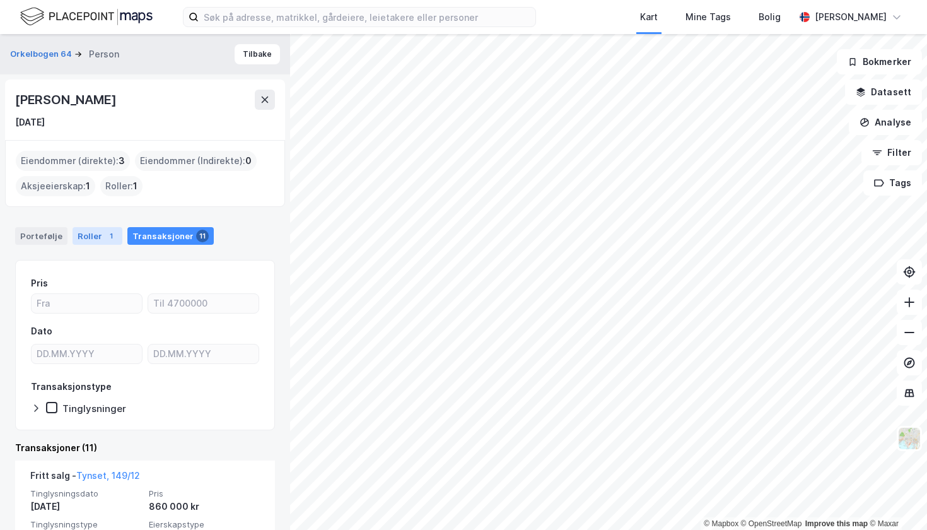
click at [105, 231] on div "1" at bounding box center [111, 236] width 13 height 13
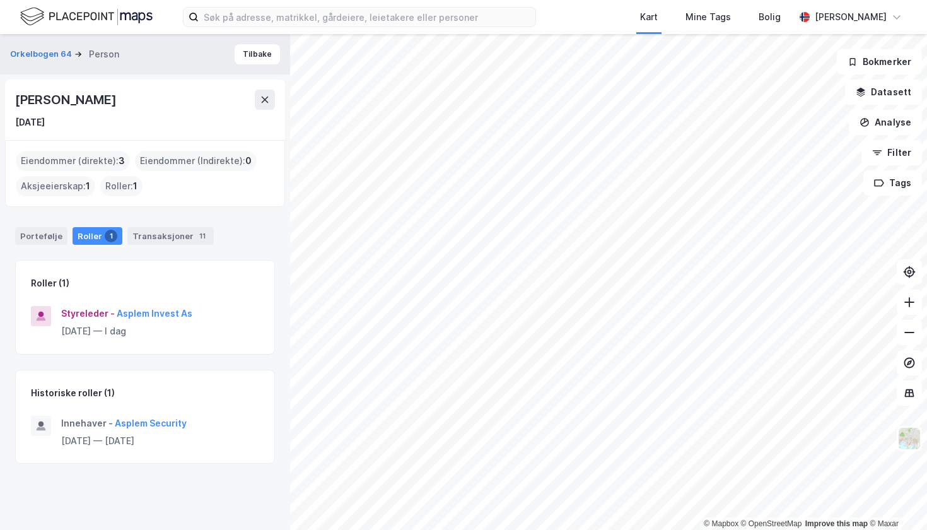
click at [83, 165] on div "Eiendommer (direkte) : 3" at bounding box center [73, 161] width 114 height 20
click at [90, 160] on div "Eiendommer (direkte) : 3" at bounding box center [73, 161] width 114 height 20
click at [49, 235] on div "Portefølje" at bounding box center [41, 236] width 52 height 18
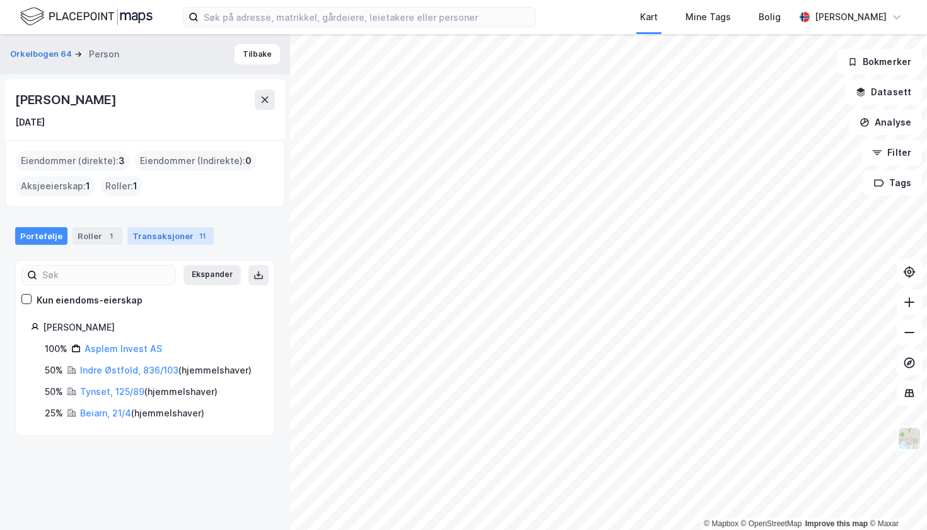
click at [151, 238] on div "Transaksjoner 11" at bounding box center [170, 236] width 86 height 18
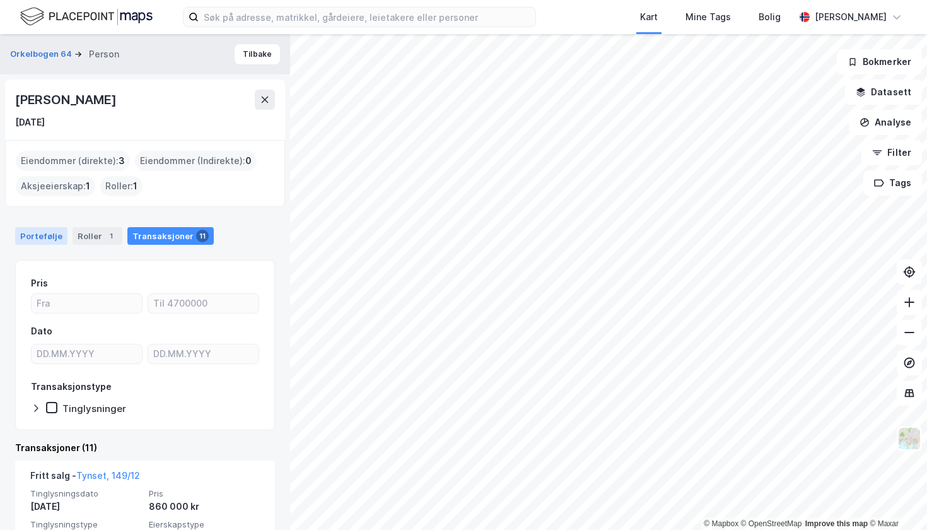
click at [46, 234] on div "Portefølje" at bounding box center [41, 236] width 52 height 18
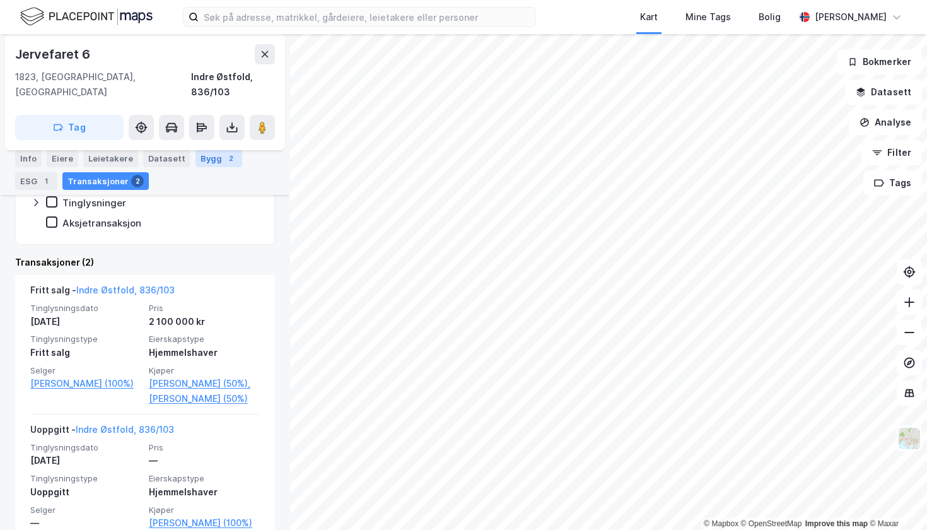
scroll to position [310, 0]
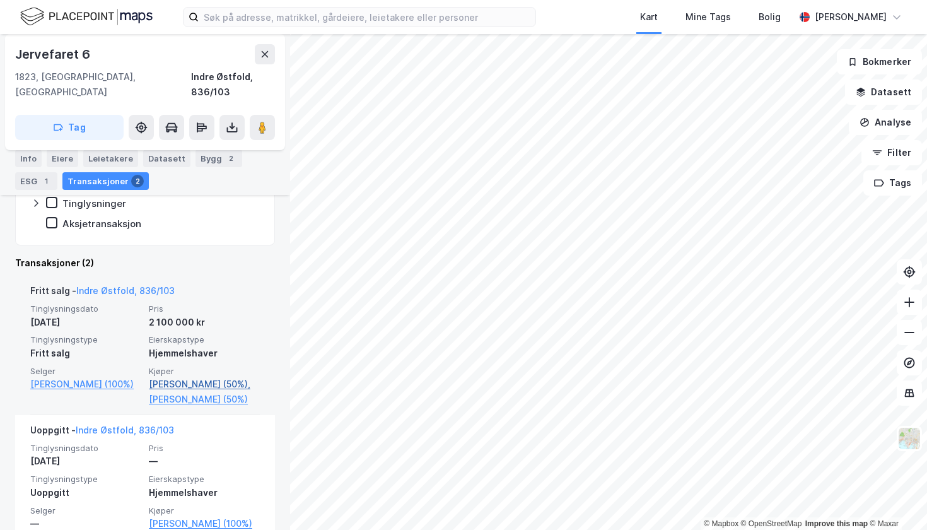
click at [196, 377] on link "[PERSON_NAME] (50%)," at bounding box center [204, 384] width 111 height 15
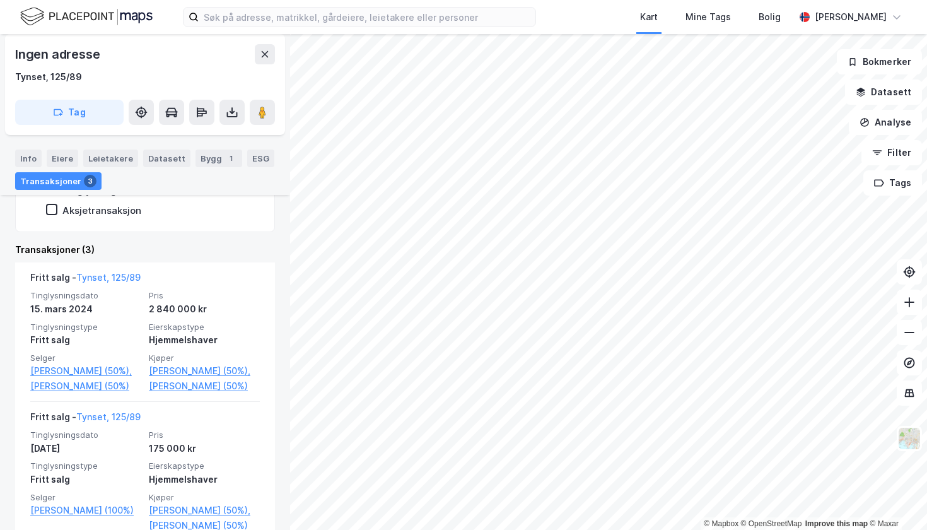
scroll to position [312, 0]
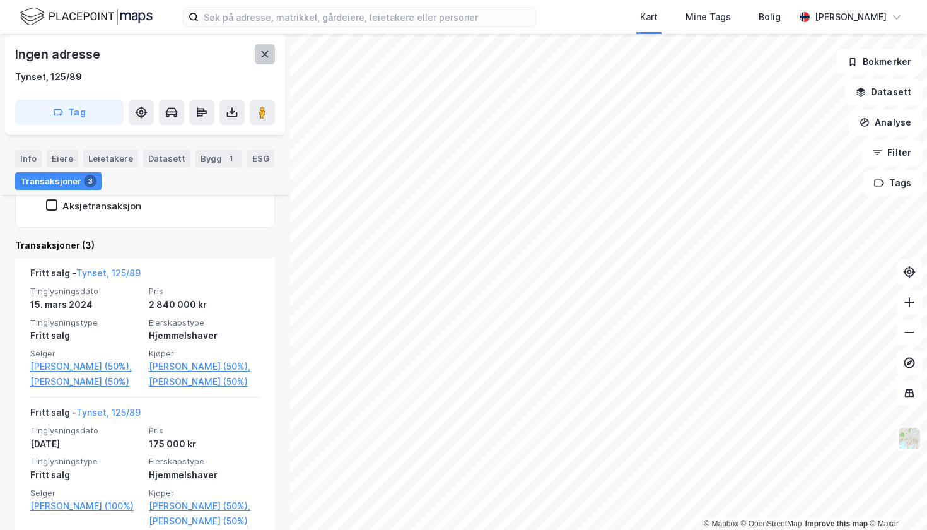
click at [266, 56] on icon at bounding box center [265, 54] width 7 height 6
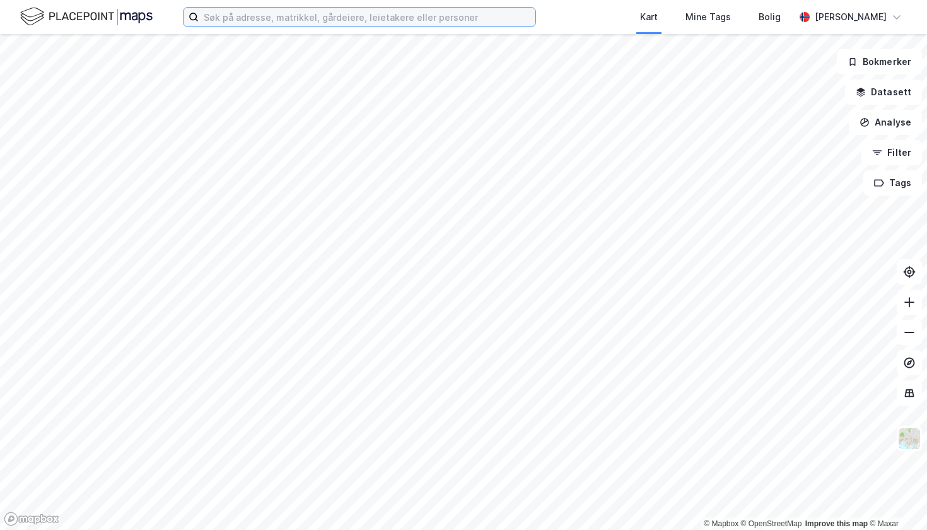
click at [312, 18] on input at bounding box center [367, 17] width 337 height 19
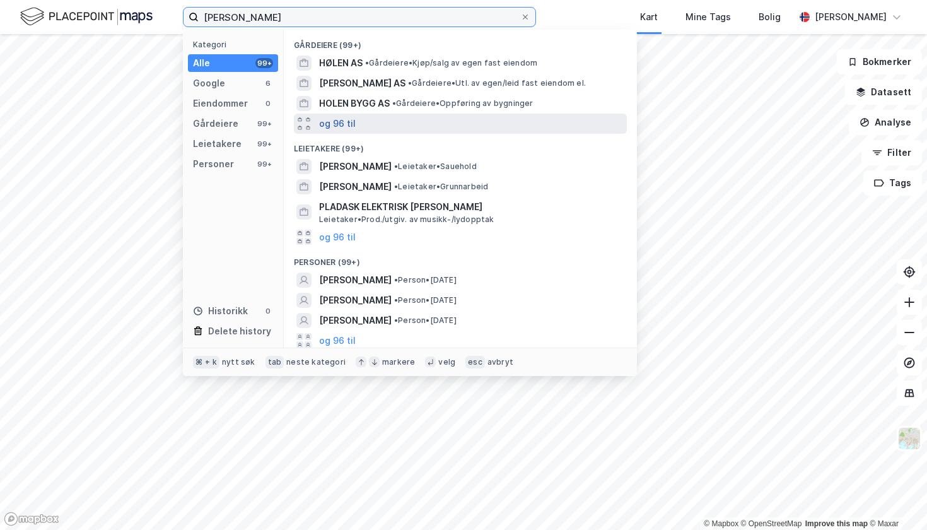
scroll to position [102, 0]
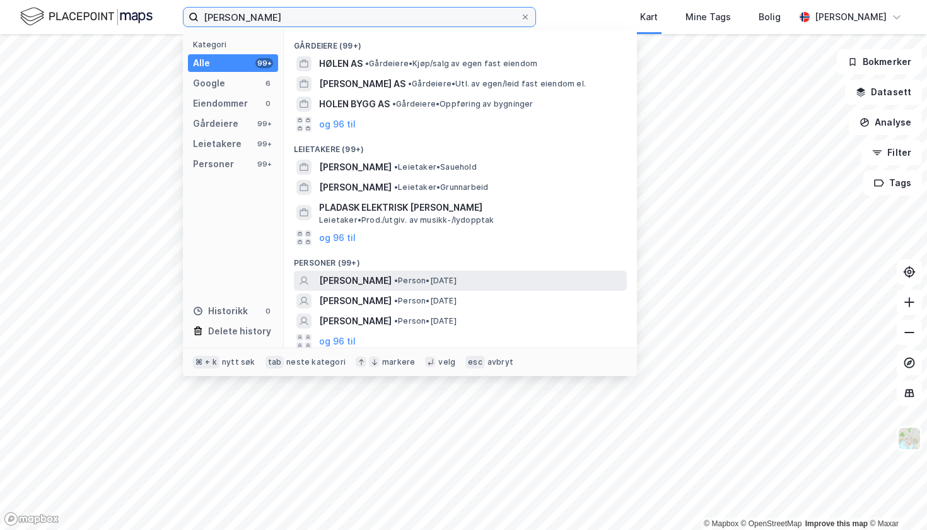
type input "[PERSON_NAME]"
click at [362, 274] on span "[PERSON_NAME]" at bounding box center [355, 280] width 73 height 15
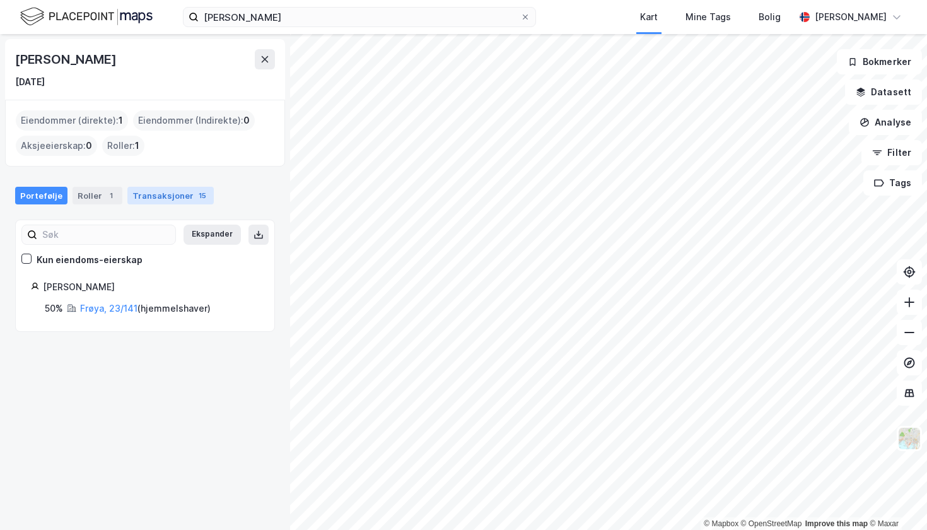
click at [150, 194] on div "Transaksjoner 15" at bounding box center [170, 196] width 86 height 18
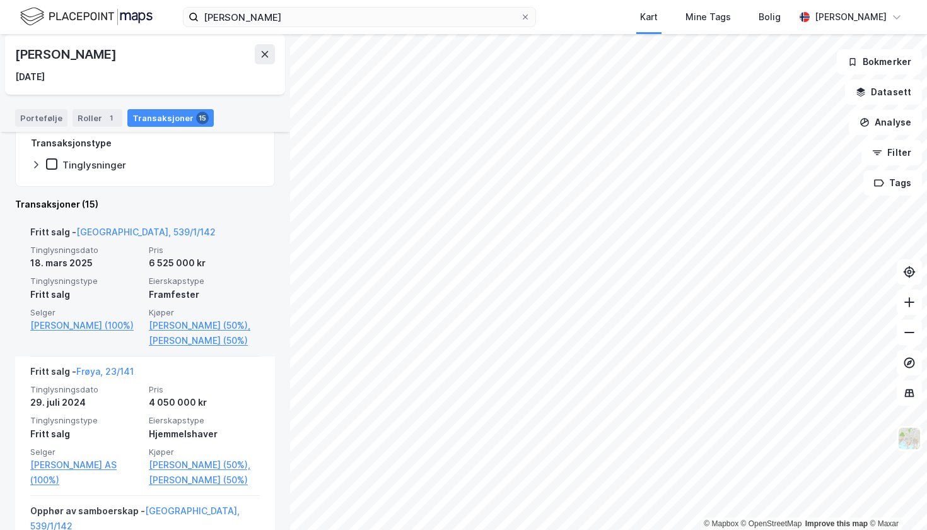
scroll to position [202, 0]
click at [109, 321] on link "[PERSON_NAME] (100%)" at bounding box center [85, 326] width 111 height 15
click at [83, 324] on link "[PERSON_NAME] (100%)" at bounding box center [85, 326] width 111 height 15
click at [197, 324] on link "[PERSON_NAME] (50%)," at bounding box center [204, 326] width 111 height 15
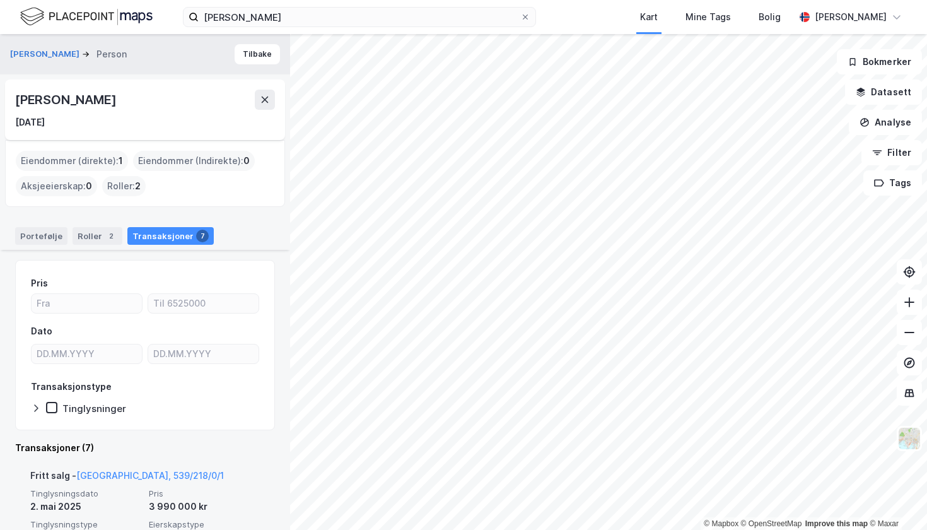
click at [110, 160] on div "Eiendommer (direkte) : 1" at bounding box center [72, 161] width 112 height 20
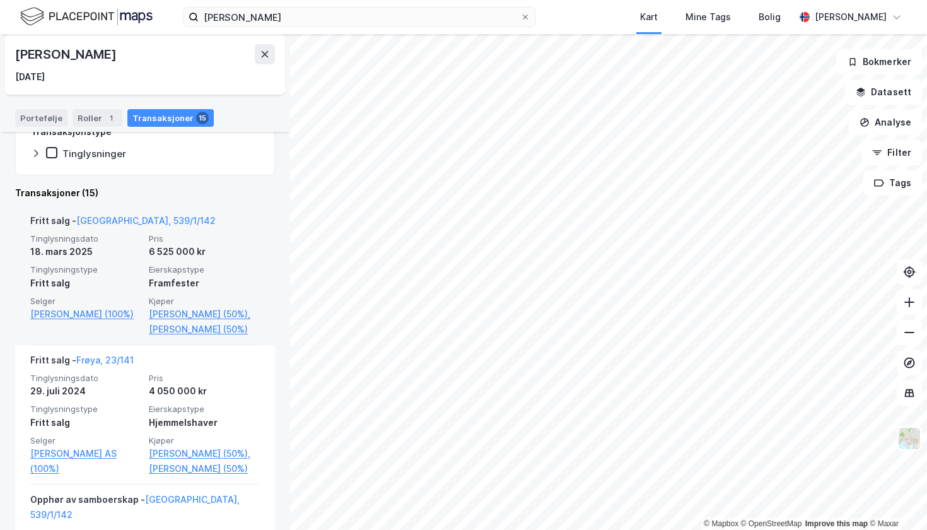
scroll to position [216, 0]
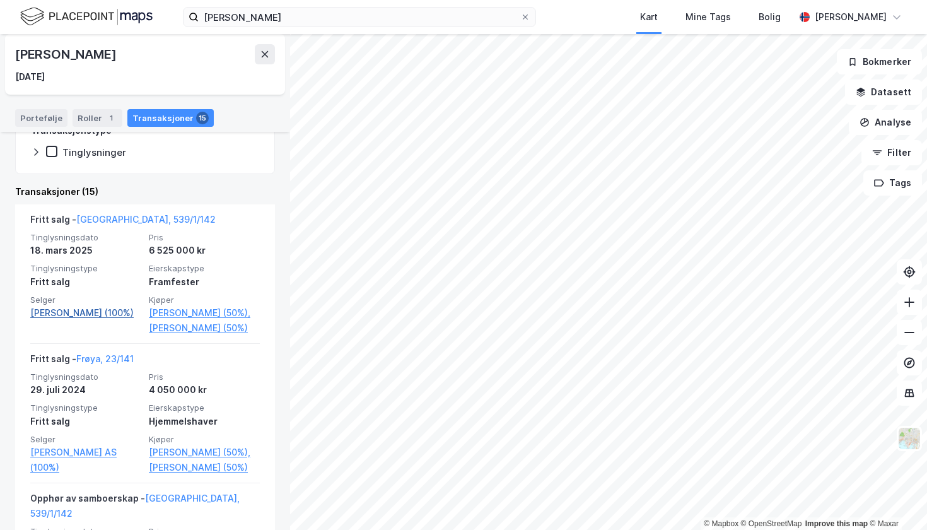
click at [91, 312] on link "[PERSON_NAME] (100%)" at bounding box center [85, 312] width 111 height 15
click at [84, 307] on link "[PERSON_NAME] (100%)" at bounding box center [85, 312] width 111 height 15
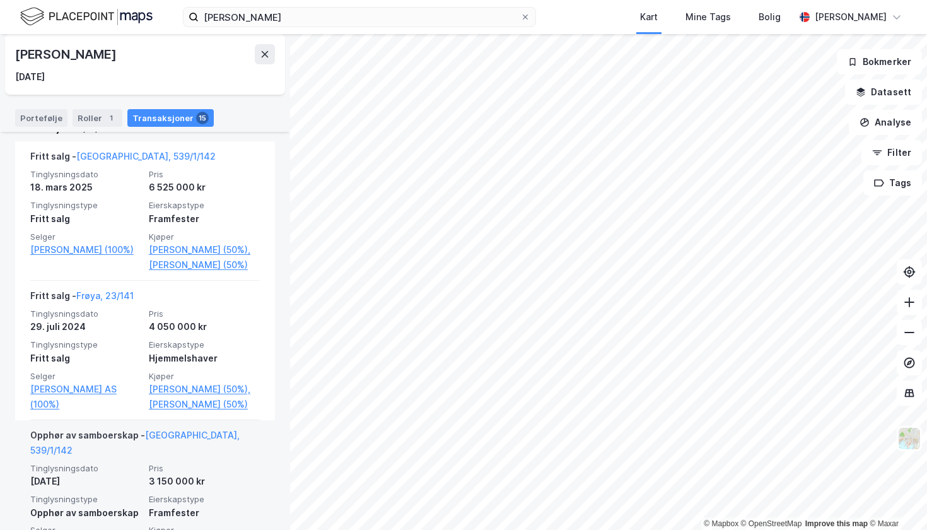
scroll to position [182, 0]
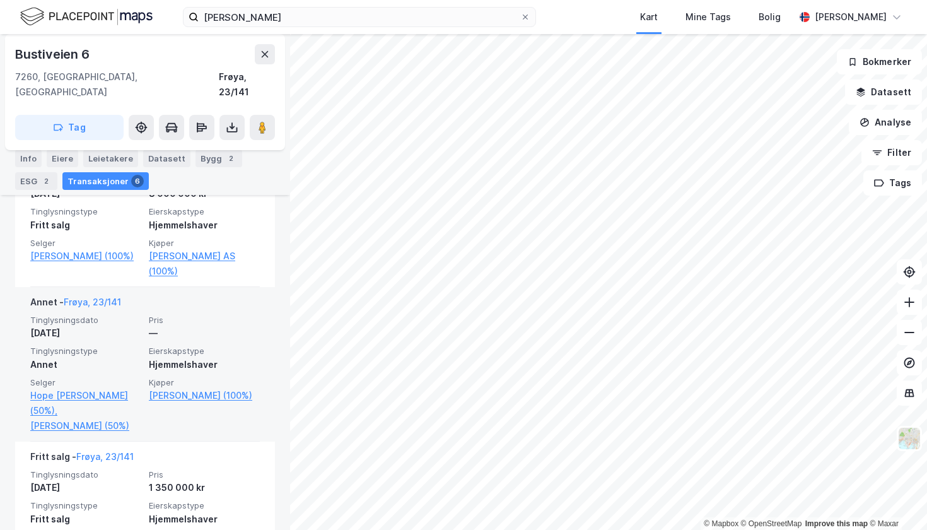
scroll to position [603, 0]
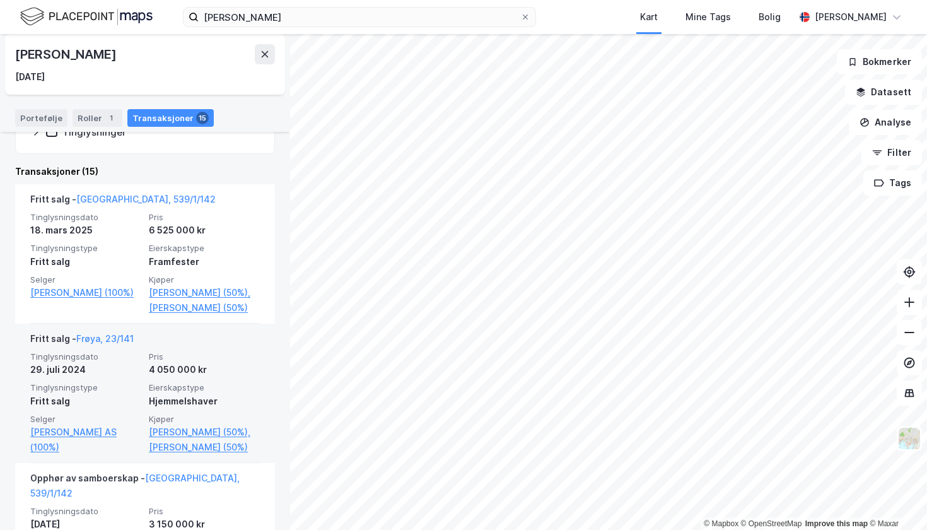
scroll to position [242, 0]
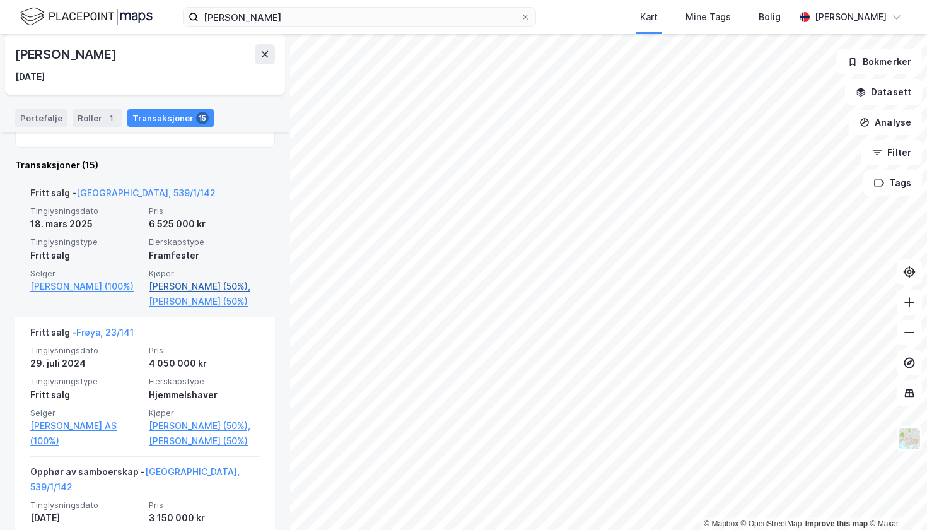
click at [188, 286] on link "[PERSON_NAME] (50%)," at bounding box center [204, 286] width 111 height 15
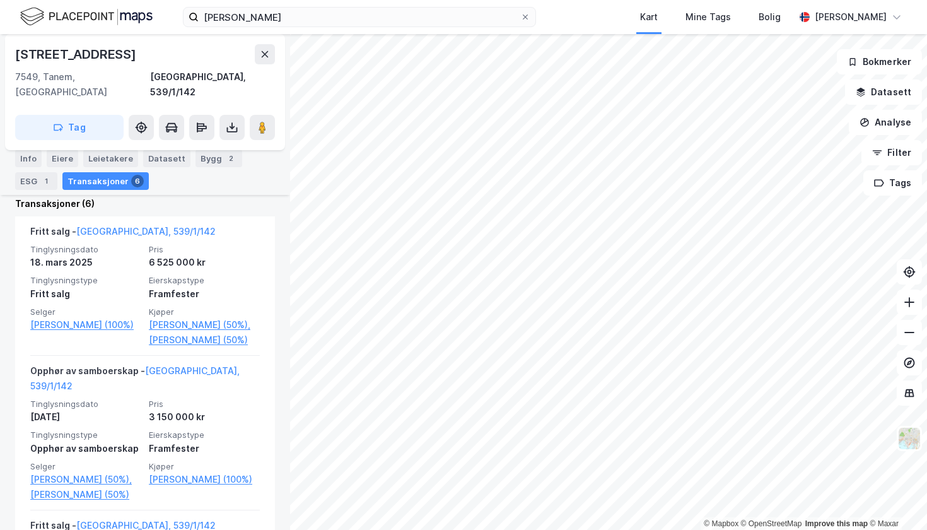
scroll to position [423, 0]
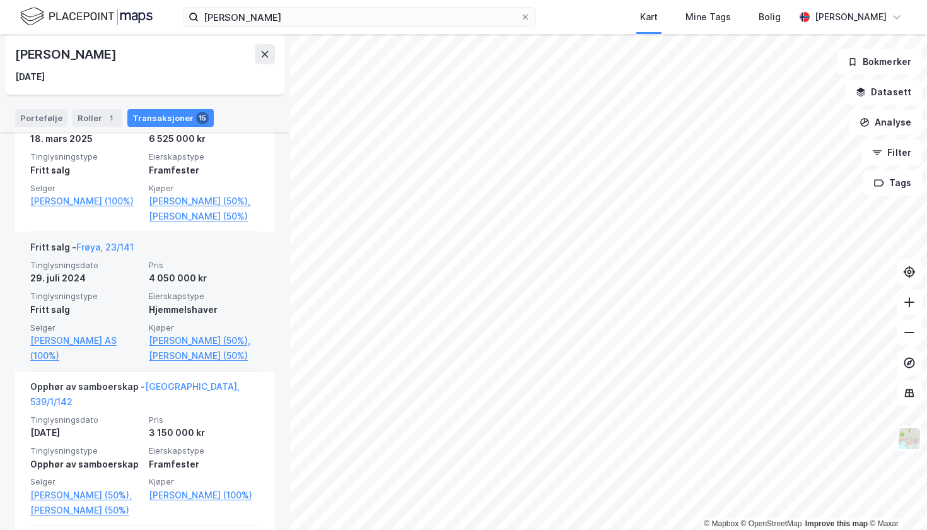
scroll to position [336, 0]
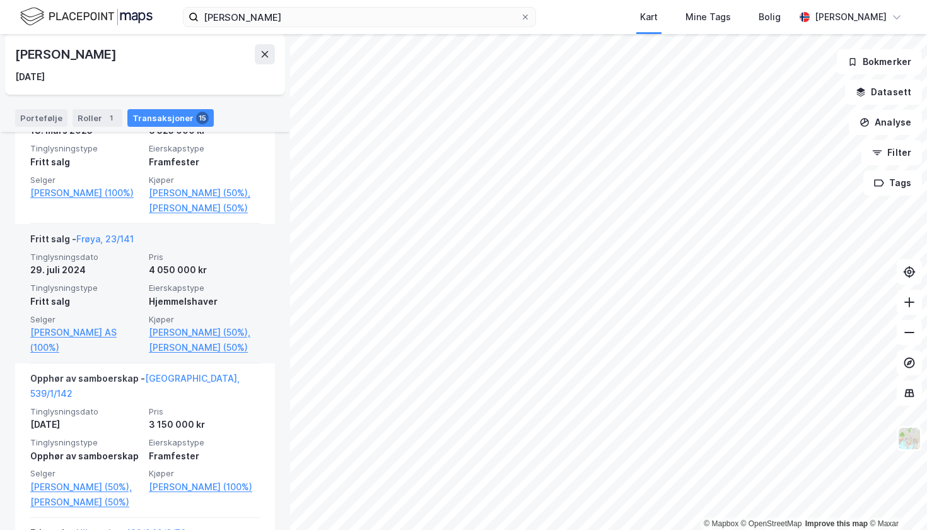
click at [110, 274] on div "29. juli 2024" at bounding box center [85, 269] width 111 height 15
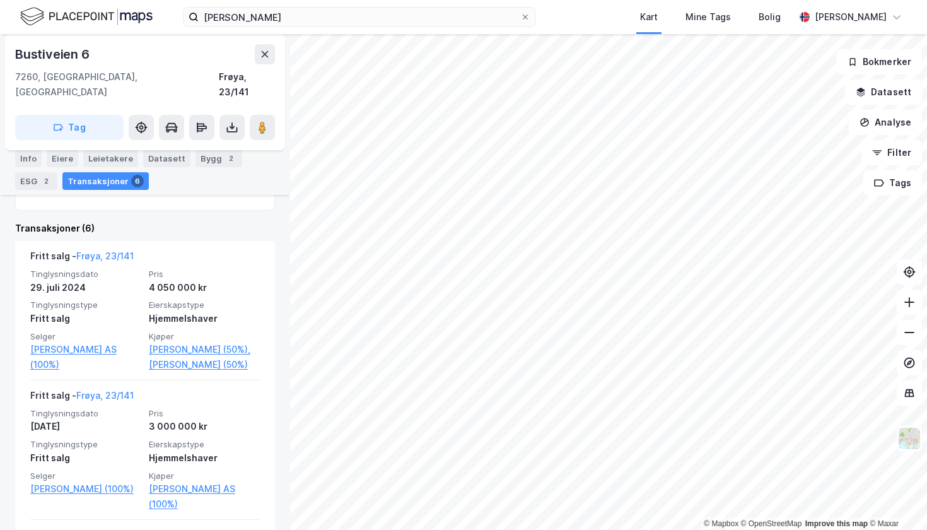
scroll to position [345, 0]
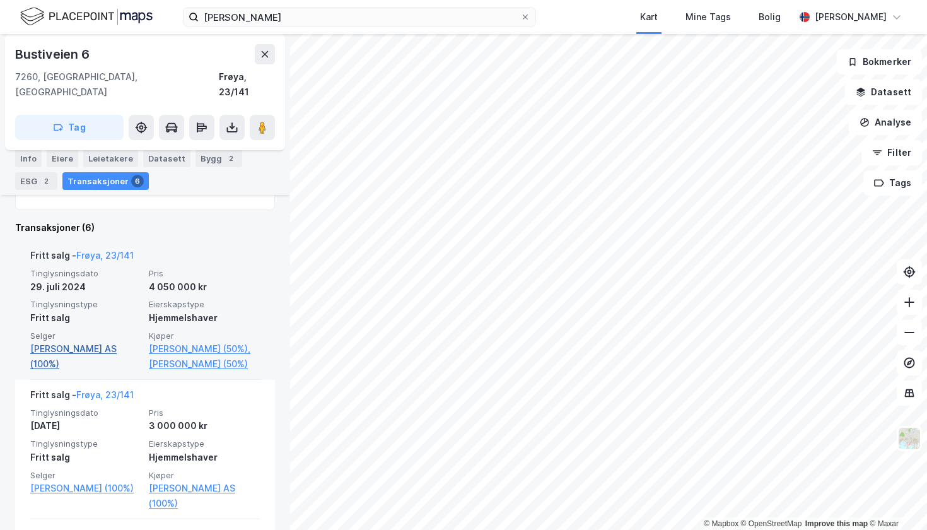
click at [85, 341] on link "[PERSON_NAME] AS (100%)" at bounding box center [85, 356] width 111 height 30
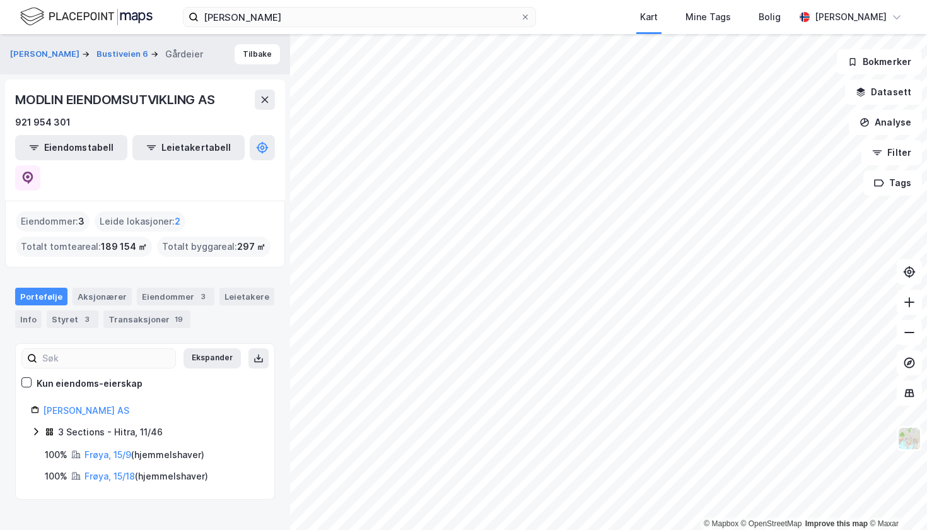
click at [74, 211] on div "Eiendommer : 3" at bounding box center [53, 221] width 74 height 20
